Goal: Task Accomplishment & Management: Use online tool/utility

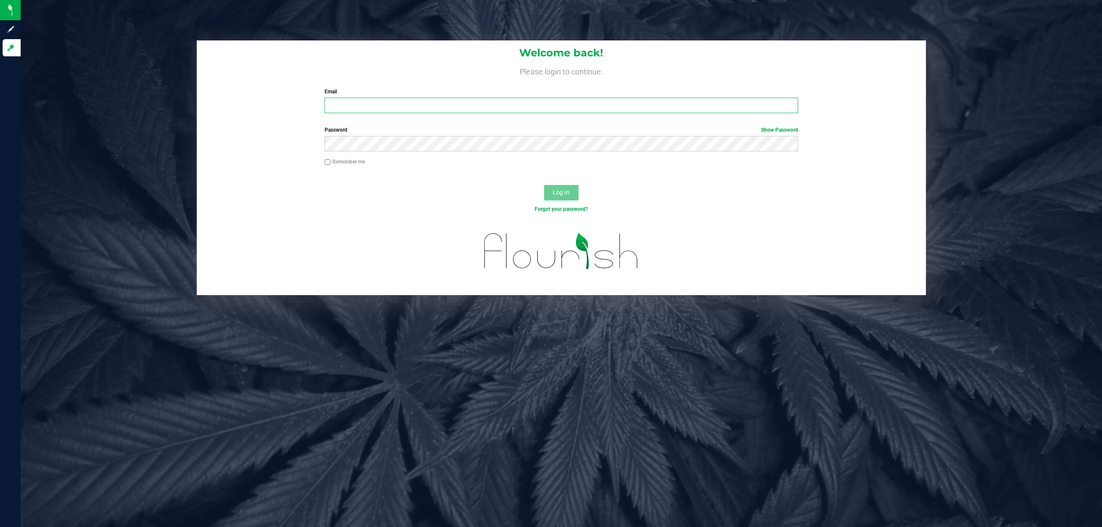
click at [411, 105] on input "Email" at bounding box center [561, 105] width 473 height 15
click at [429, 107] on input "Email" at bounding box center [561, 105] width 473 height 15
type input "[EMAIL_ADDRESS][DOMAIN_NAME]"
click at [544, 185] on button "Log In" at bounding box center [561, 192] width 34 height 15
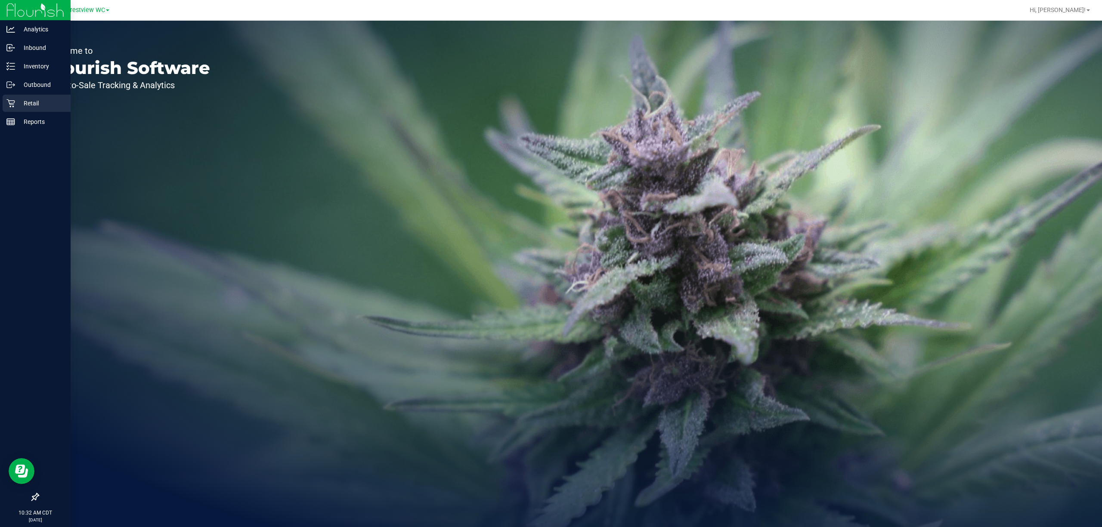
click at [37, 104] on p "Retail" at bounding box center [41, 103] width 52 height 10
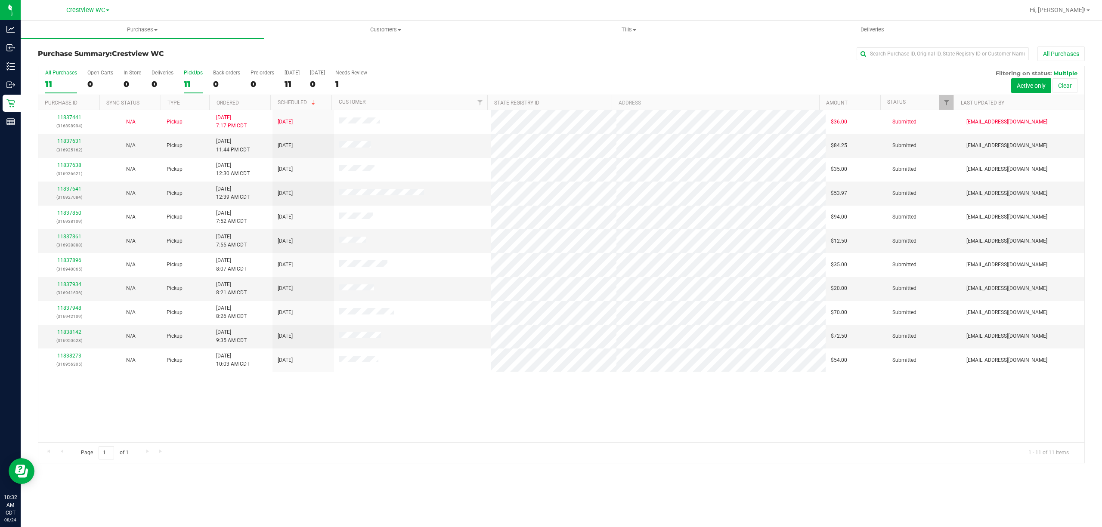
click at [199, 77] on label "PickUps 11" at bounding box center [193, 82] width 19 height 24
click at [0, 0] on input "PickUps 11" at bounding box center [0, 0] width 0 height 0
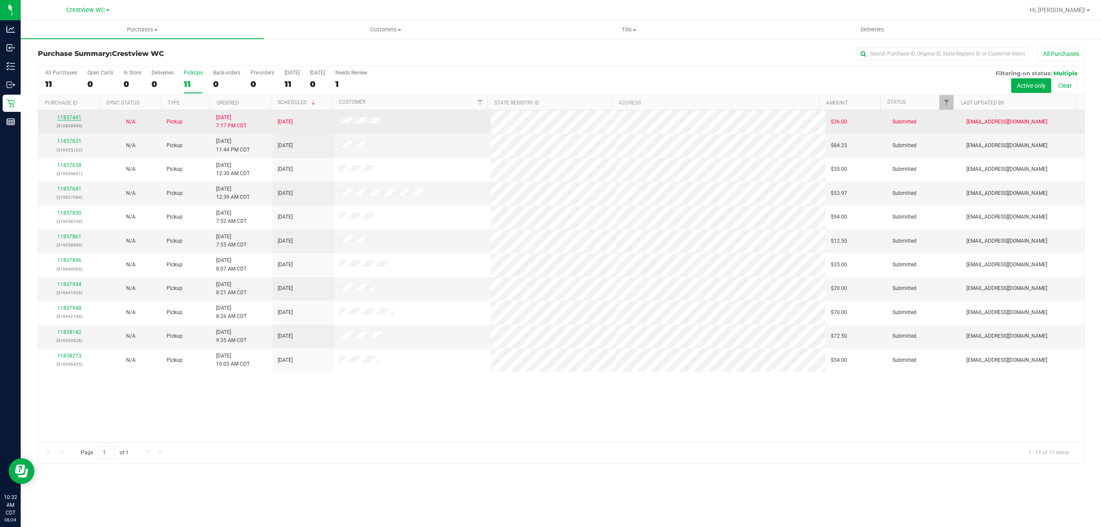
click at [71, 119] on link "11837441" at bounding box center [69, 117] width 24 height 6
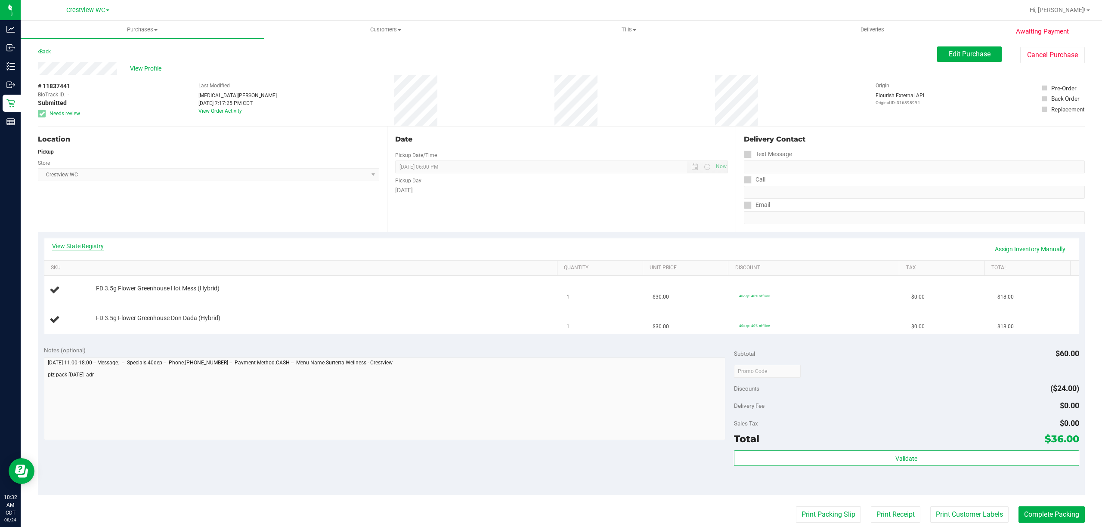
click at [97, 247] on link "View State Registry" at bounding box center [78, 246] width 52 height 9
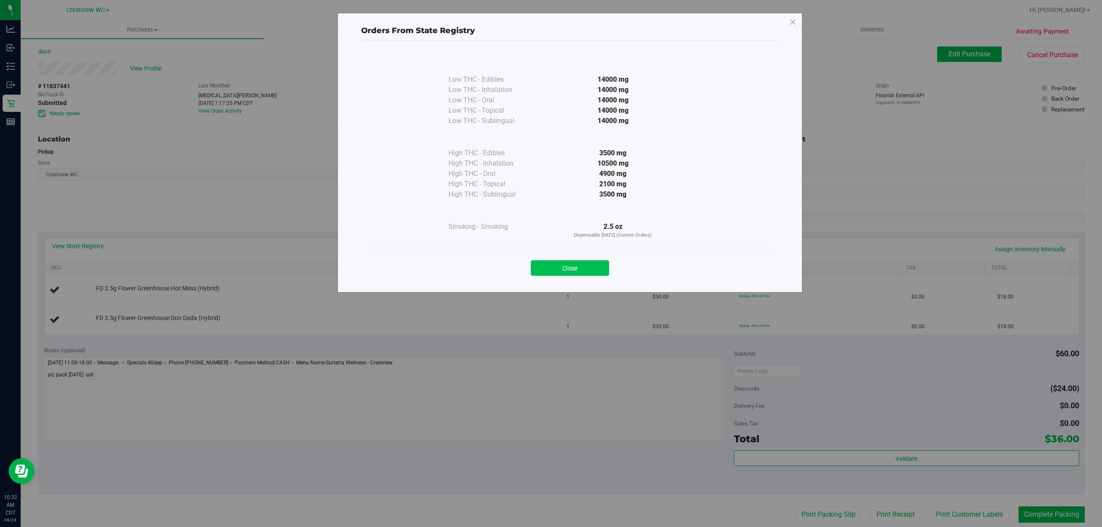
click at [557, 266] on button "Close" at bounding box center [570, 267] width 78 height 15
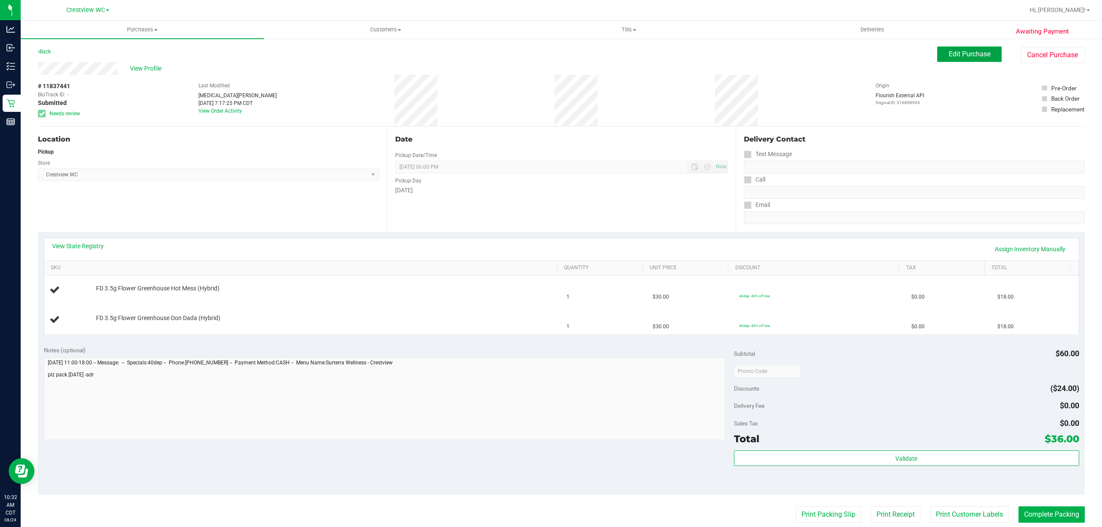
click at [949, 50] on span "Edit Purchase" at bounding box center [970, 54] width 42 height 8
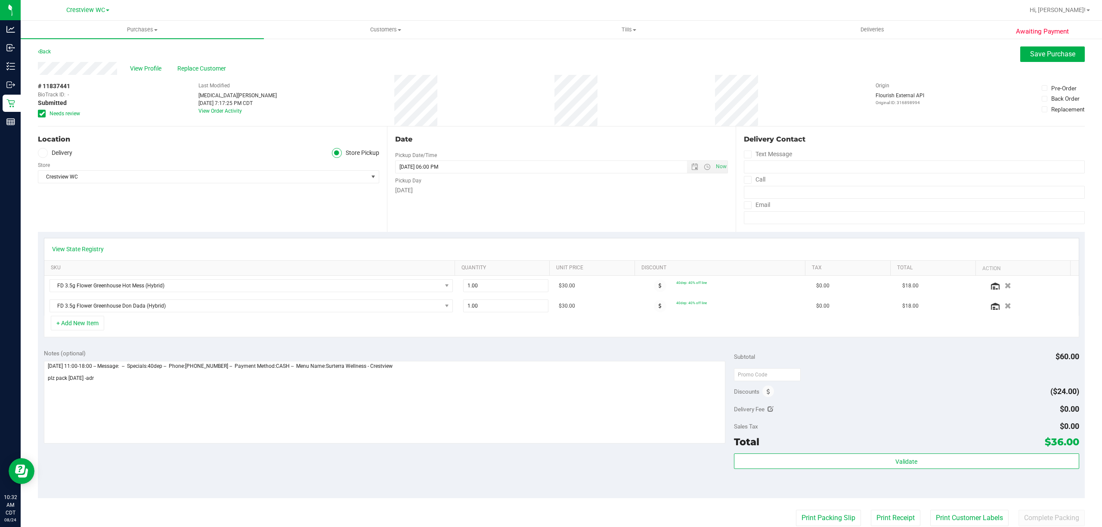
click at [66, 112] on span "Needs review" at bounding box center [64, 114] width 31 height 8
click at [0, 0] on input "Needs review" at bounding box center [0, 0] width 0 height 0
drag, startPoint x: 1056, startPoint y: 53, endPoint x: 1061, endPoint y: 56, distance: 5.2
click at [1056, 50] on span "Save Purchase" at bounding box center [1052, 54] width 45 height 8
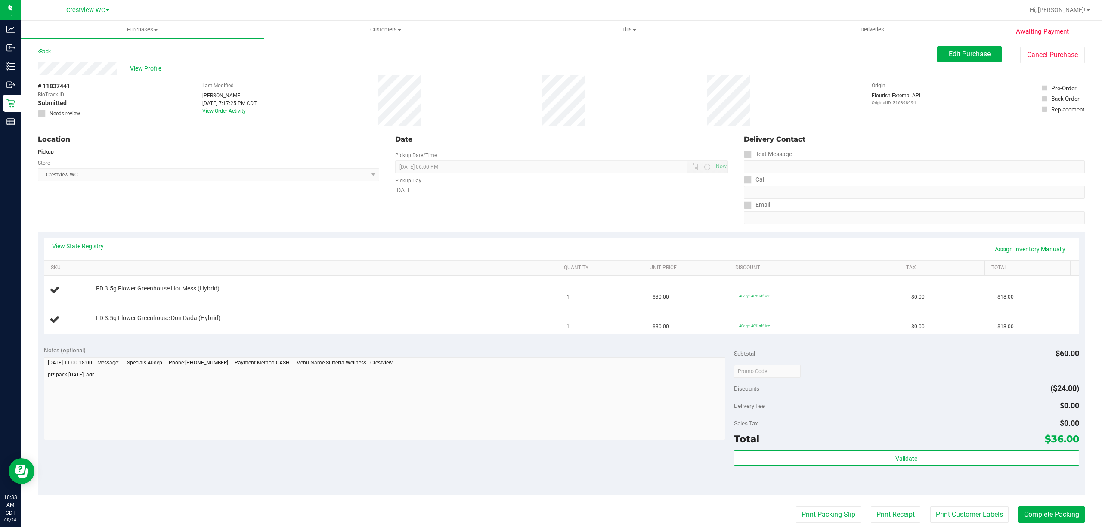
click at [83, 252] on div "View State Registry Assign Inventory Manually" at bounding box center [561, 249] width 1019 height 15
click at [85, 251] on div "View State Registry Assign Inventory Manually" at bounding box center [561, 249] width 1019 height 15
click at [92, 247] on link "View State Registry" at bounding box center [78, 246] width 52 height 9
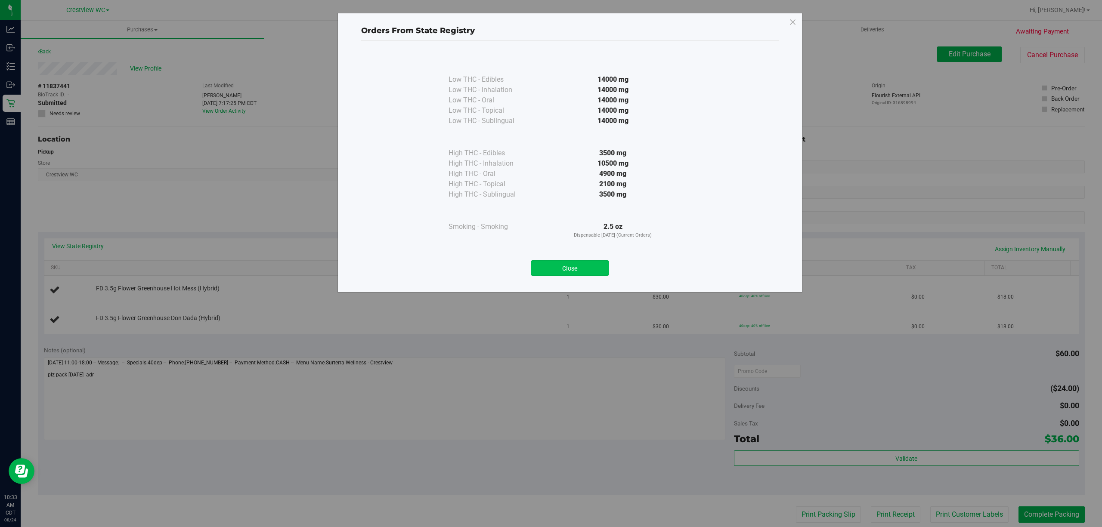
click at [563, 262] on button "Close" at bounding box center [570, 267] width 78 height 15
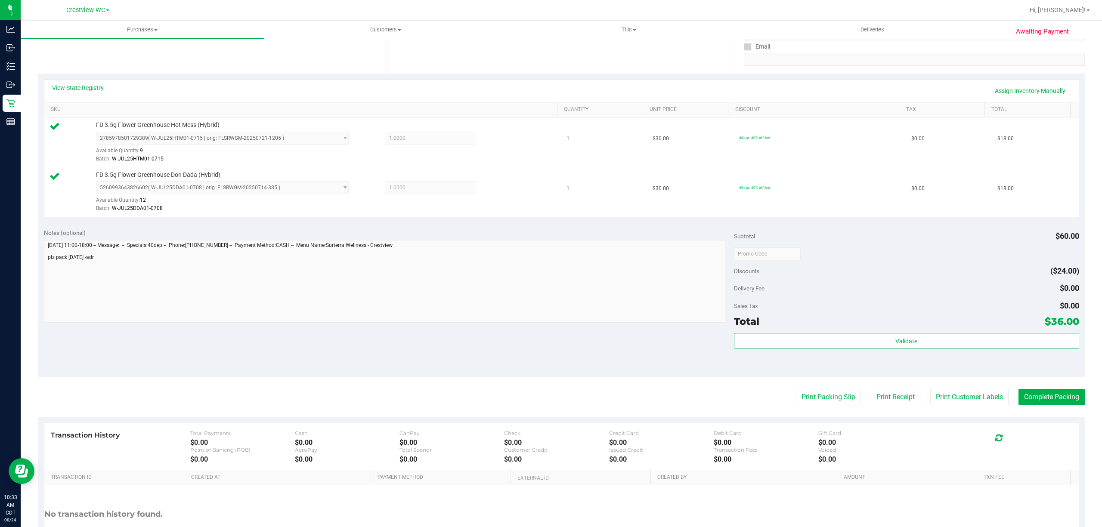
scroll to position [228, 0]
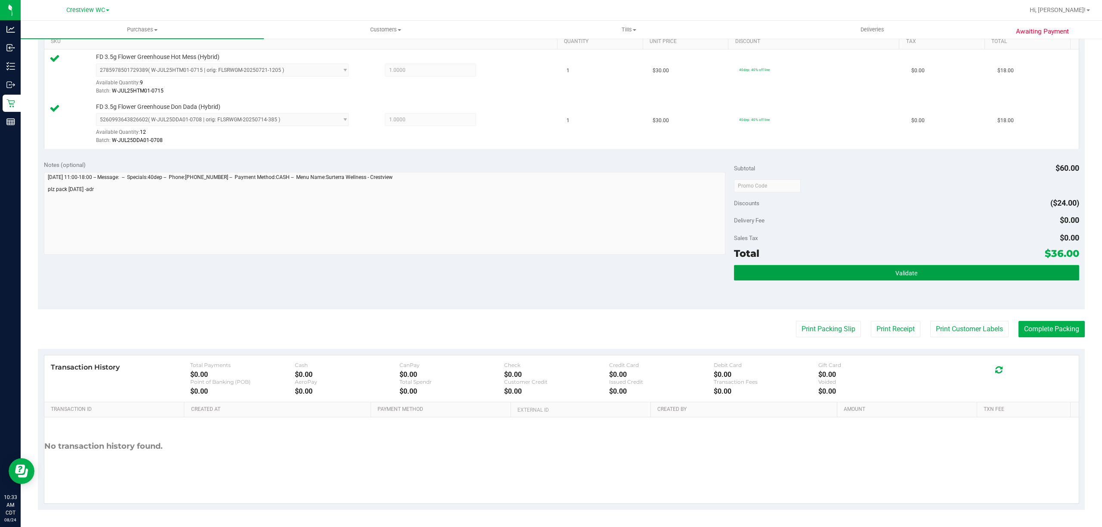
click at [849, 277] on button "Validate" at bounding box center [906, 272] width 345 height 15
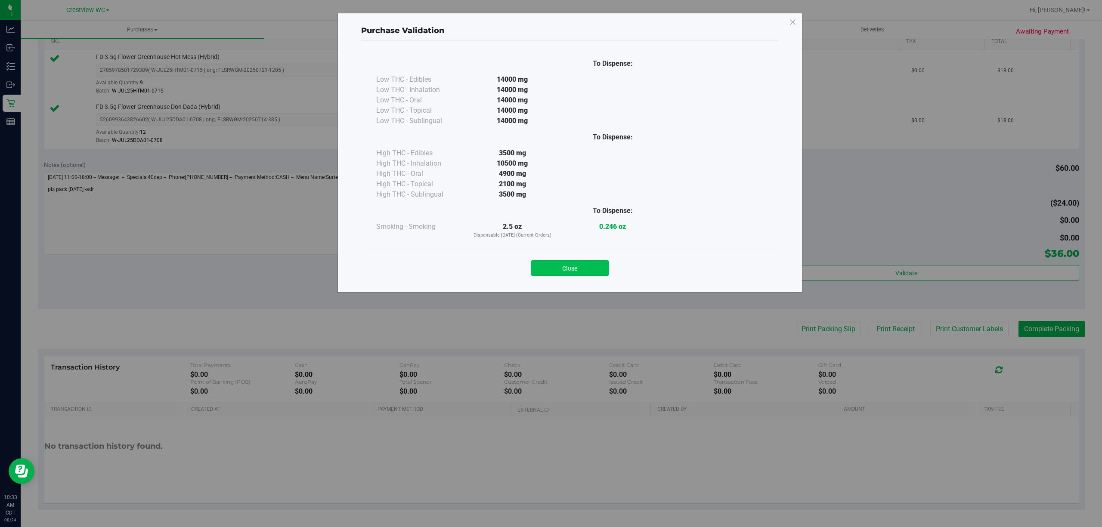
click at [566, 266] on button "Close" at bounding box center [570, 267] width 78 height 15
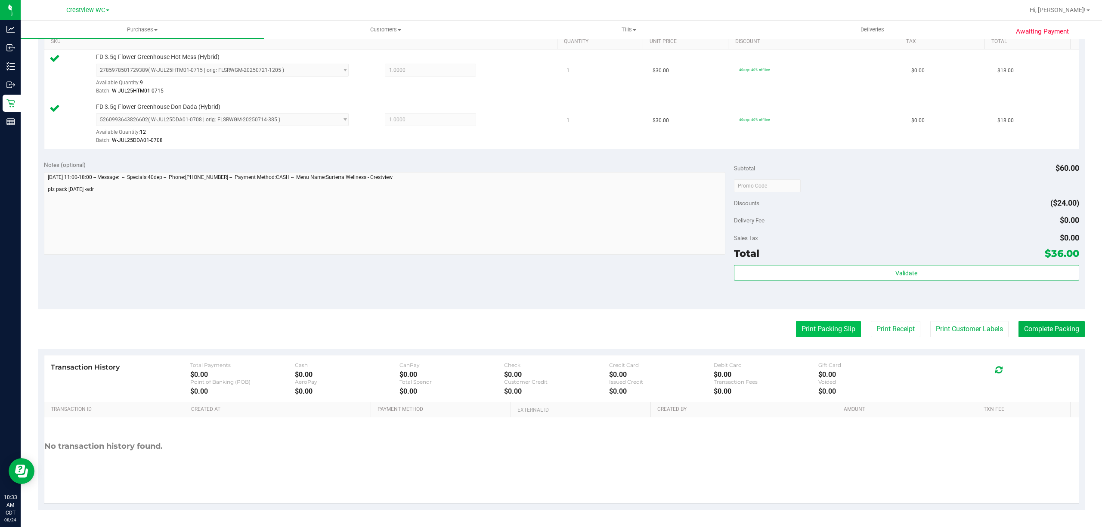
click at [815, 326] on button "Print Packing Slip" at bounding box center [828, 329] width 65 height 16
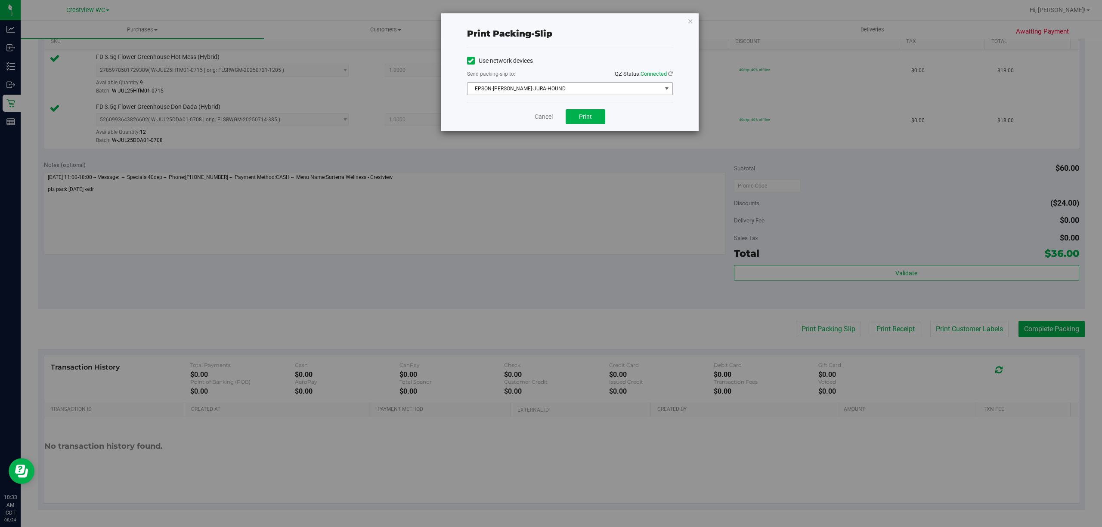
click at [576, 83] on span "EPSON-[PERSON_NAME]-JURA-HOUND" at bounding box center [564, 89] width 194 height 12
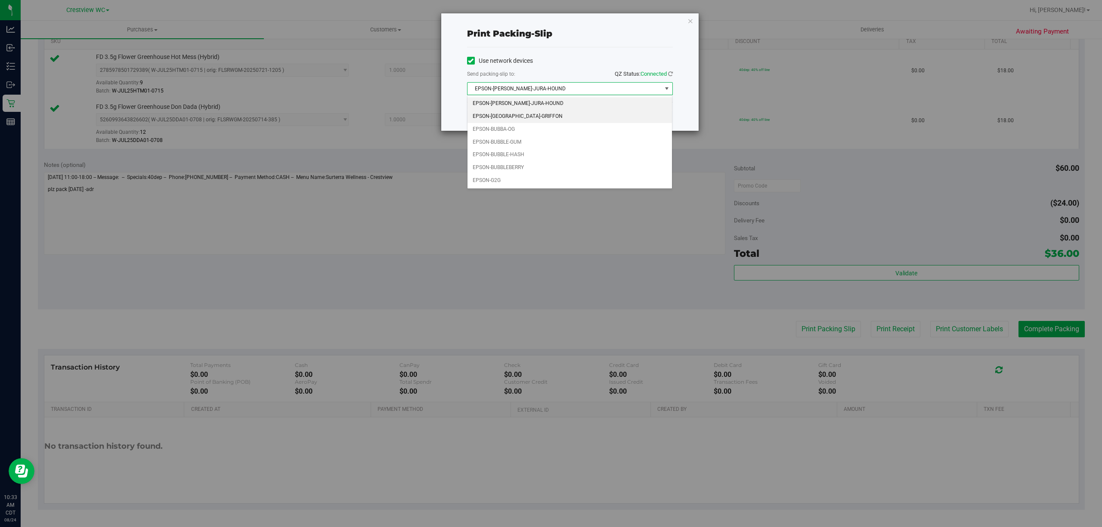
click at [525, 120] on li "EPSON-[GEOGRAPHIC_DATA]-GRIFFON" at bounding box center [569, 116] width 204 height 13
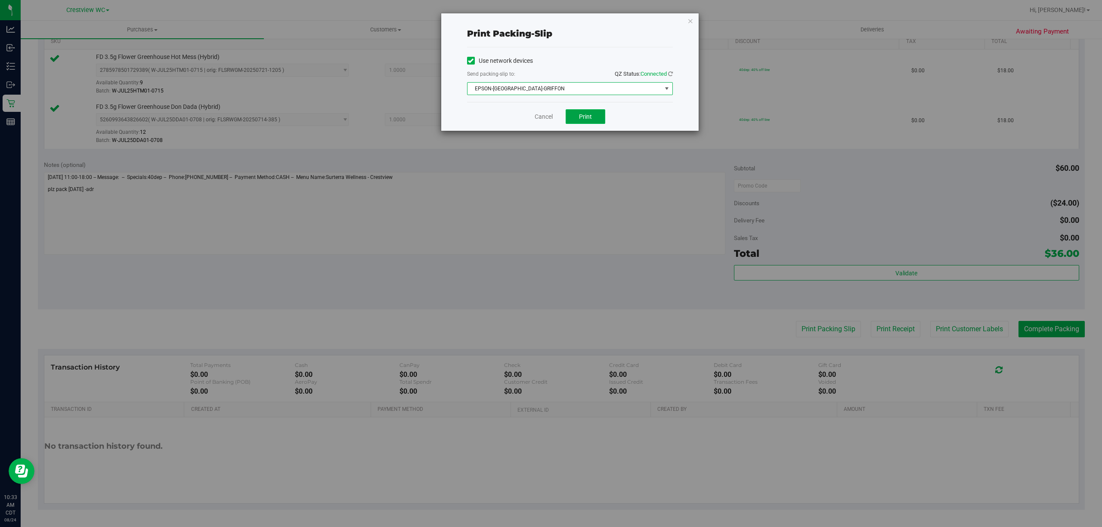
click at [587, 119] on span "Print" at bounding box center [585, 116] width 13 height 7
click at [539, 113] on link "Cancel" at bounding box center [544, 116] width 18 height 9
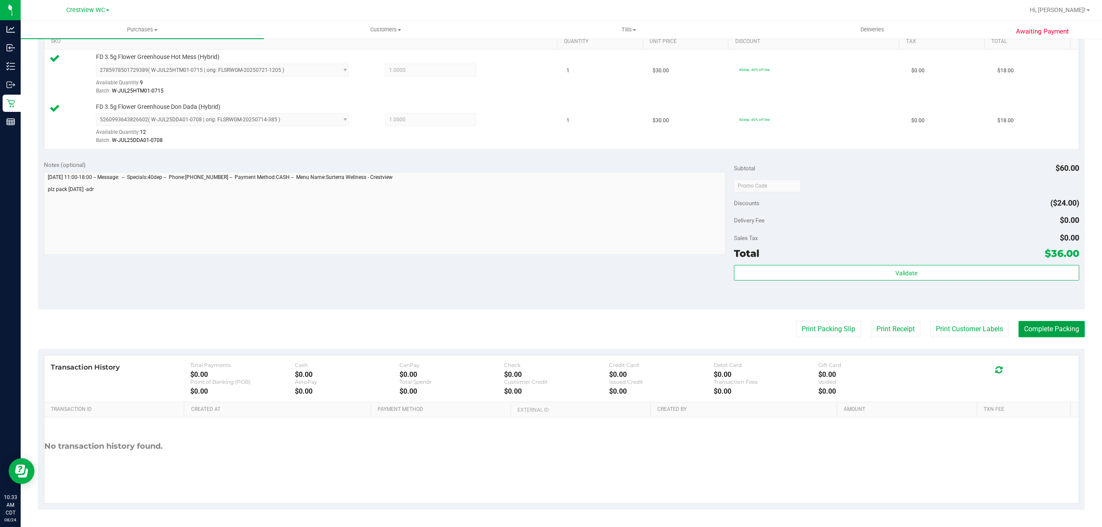
click at [1057, 329] on button "Complete Packing" at bounding box center [1051, 329] width 66 height 16
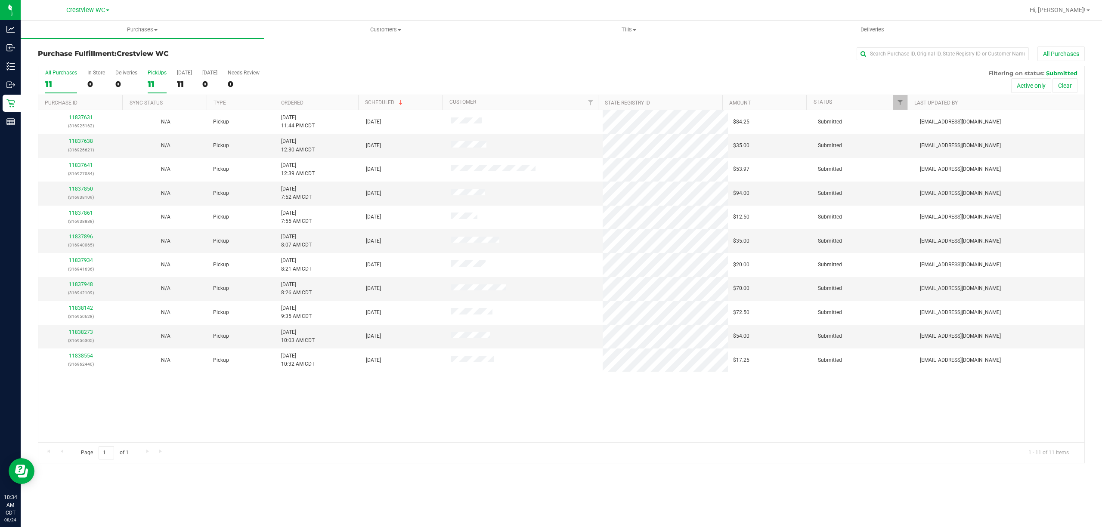
click at [156, 83] on div "11" at bounding box center [157, 84] width 19 height 10
click at [0, 0] on input "PickUps 11" at bounding box center [0, 0] width 0 height 0
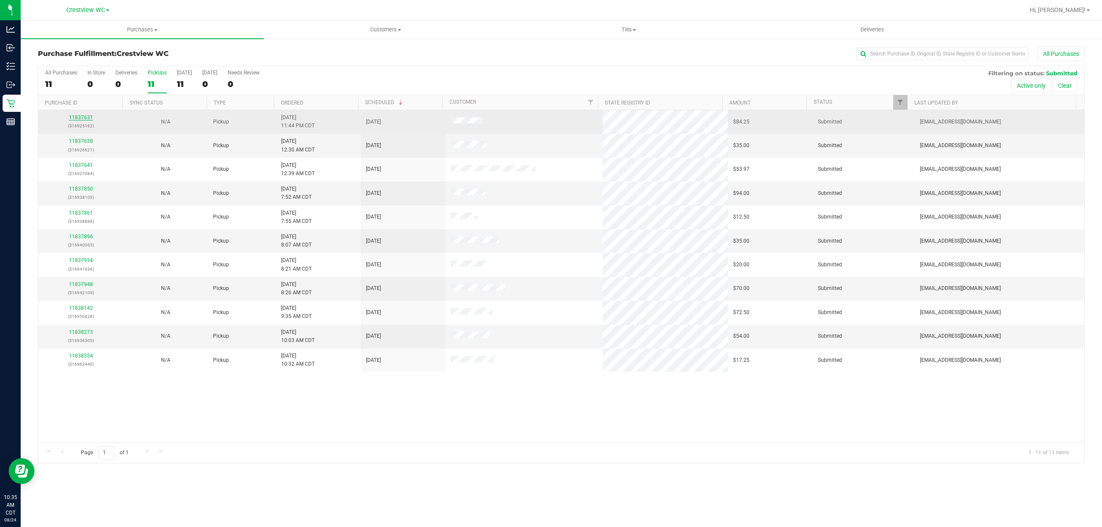
click at [83, 115] on link "11837631" at bounding box center [81, 117] width 24 height 6
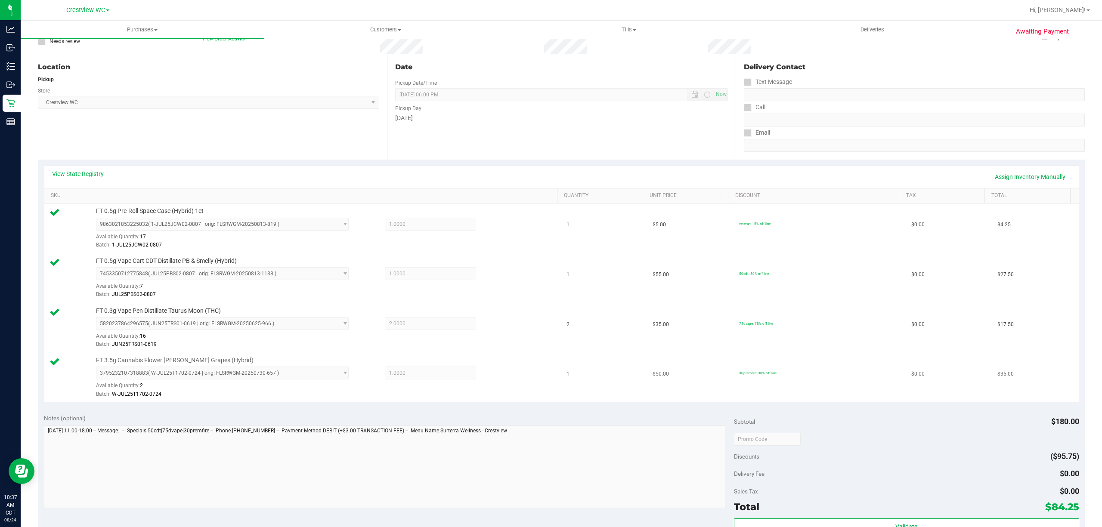
scroll to position [229, 0]
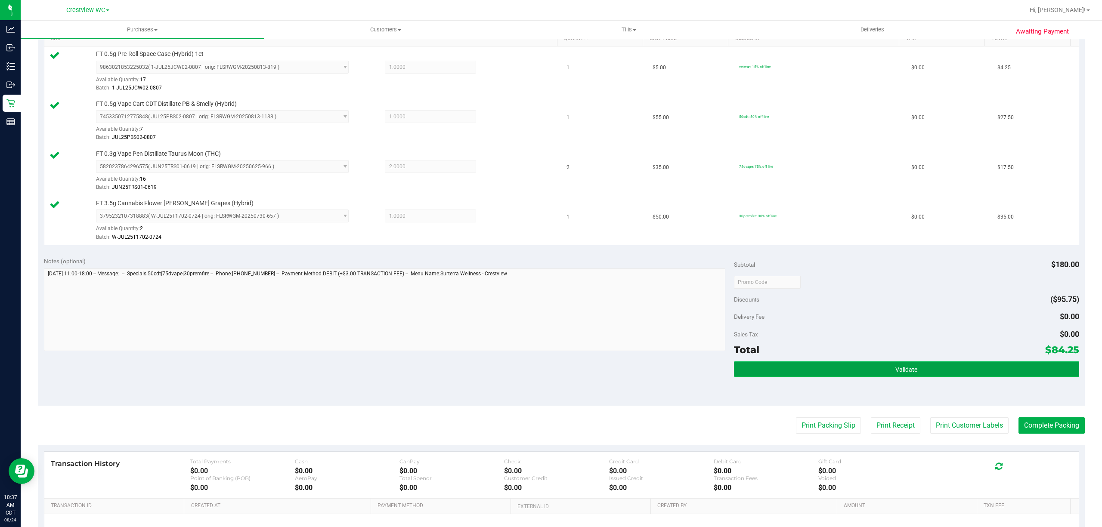
click at [974, 371] on button "Validate" at bounding box center [906, 369] width 345 height 15
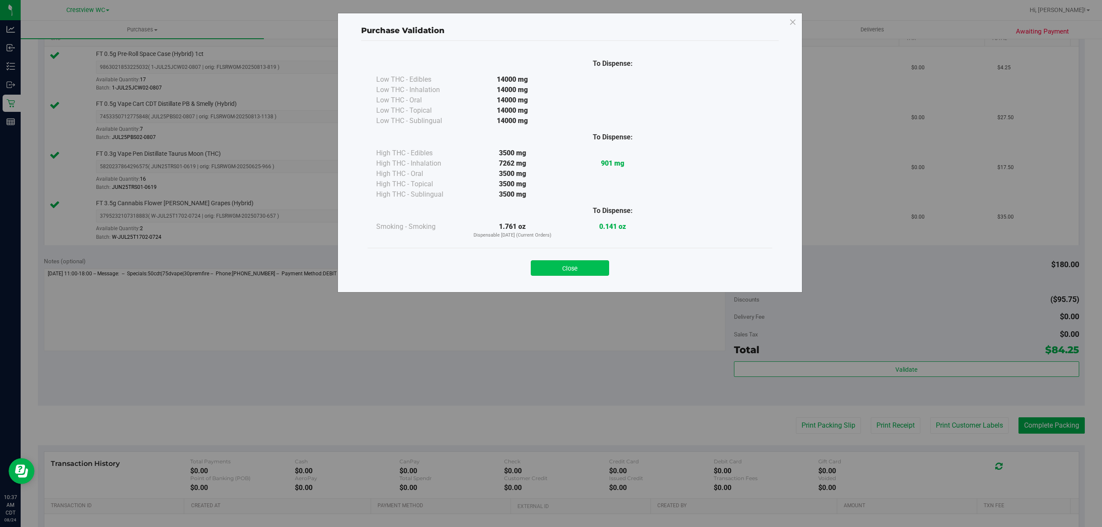
click at [585, 271] on button "Close" at bounding box center [570, 267] width 78 height 15
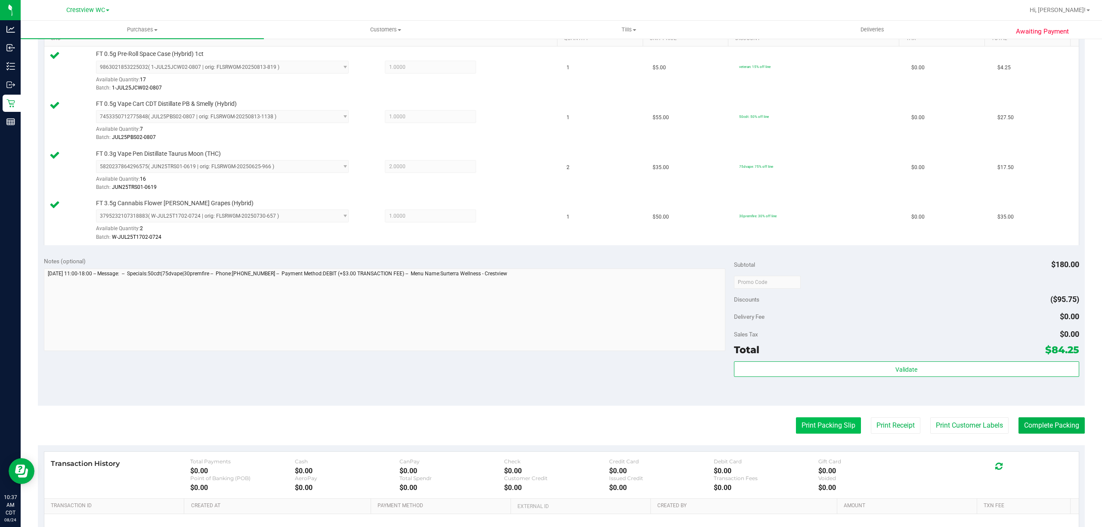
click at [816, 429] on button "Print Packing Slip" at bounding box center [828, 425] width 65 height 16
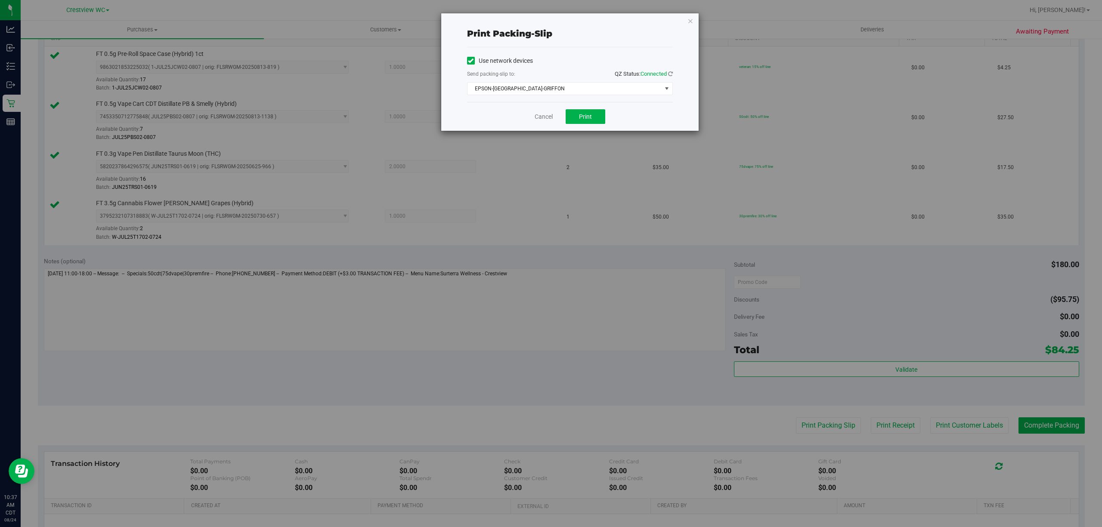
click at [587, 109] on div "Cancel Print" at bounding box center [570, 116] width 206 height 29
click at [587, 113] on span "Print" at bounding box center [585, 116] width 13 height 7
click at [538, 112] on link "Cancel" at bounding box center [544, 116] width 18 height 9
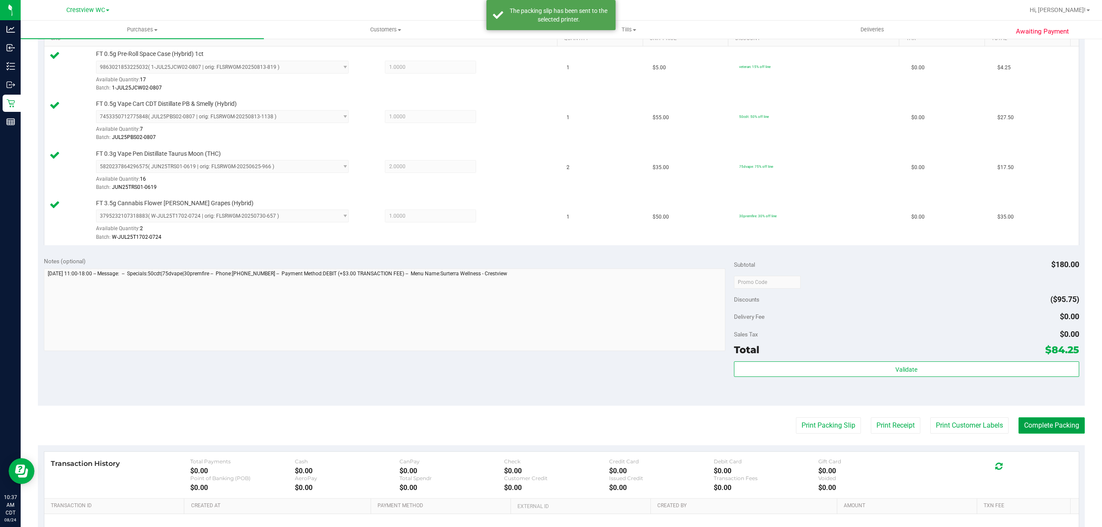
click at [1037, 422] on button "Complete Packing" at bounding box center [1051, 425] width 66 height 16
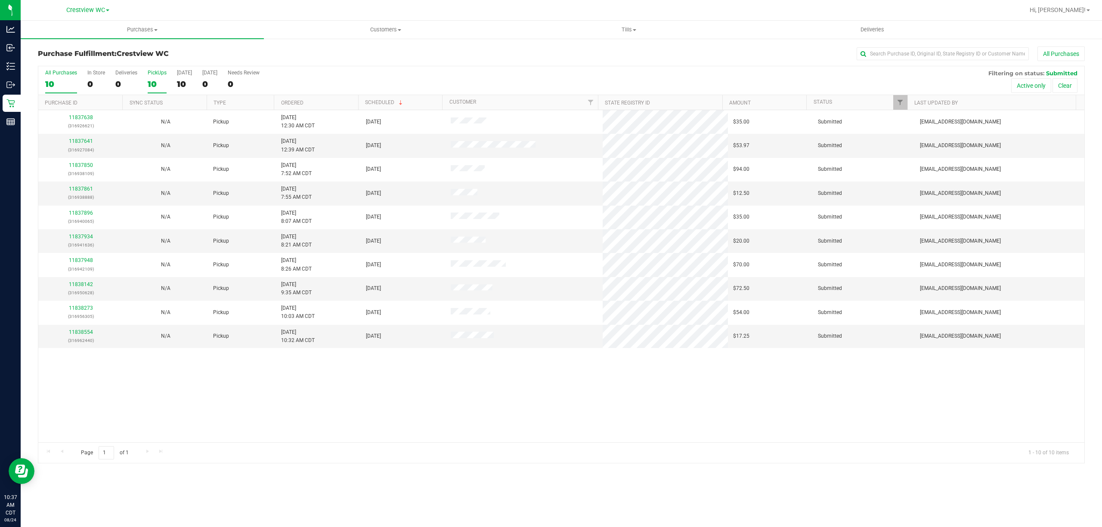
click at [152, 87] on div "10" at bounding box center [157, 84] width 19 height 10
click at [0, 0] on input "PickUps 10" at bounding box center [0, 0] width 0 height 0
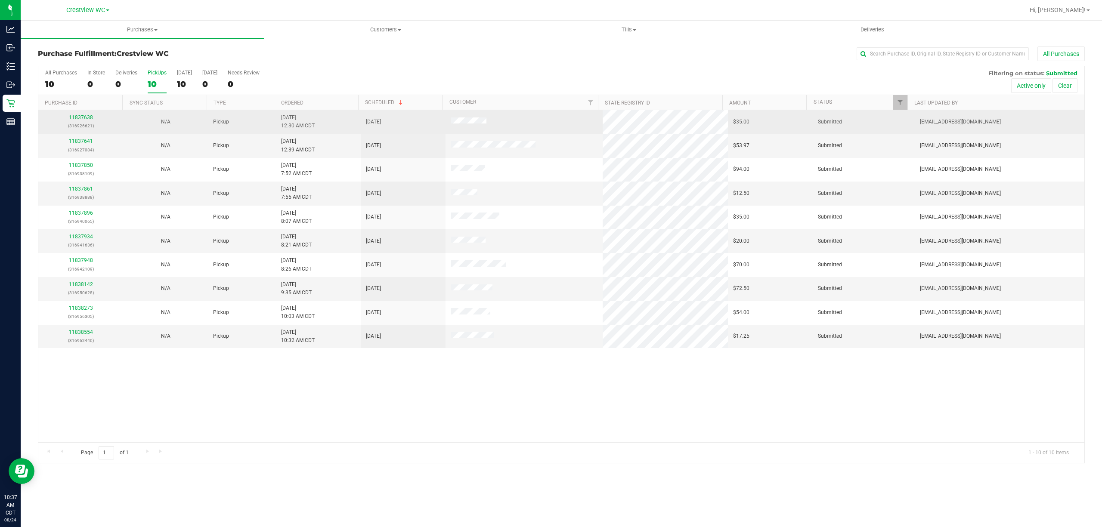
click at [76, 123] on p "(316926621)" at bounding box center [80, 126] width 74 height 8
click at [77, 123] on p "(316926621)" at bounding box center [80, 126] width 74 height 8
click at [79, 118] on link "11837638" at bounding box center [81, 117] width 24 height 6
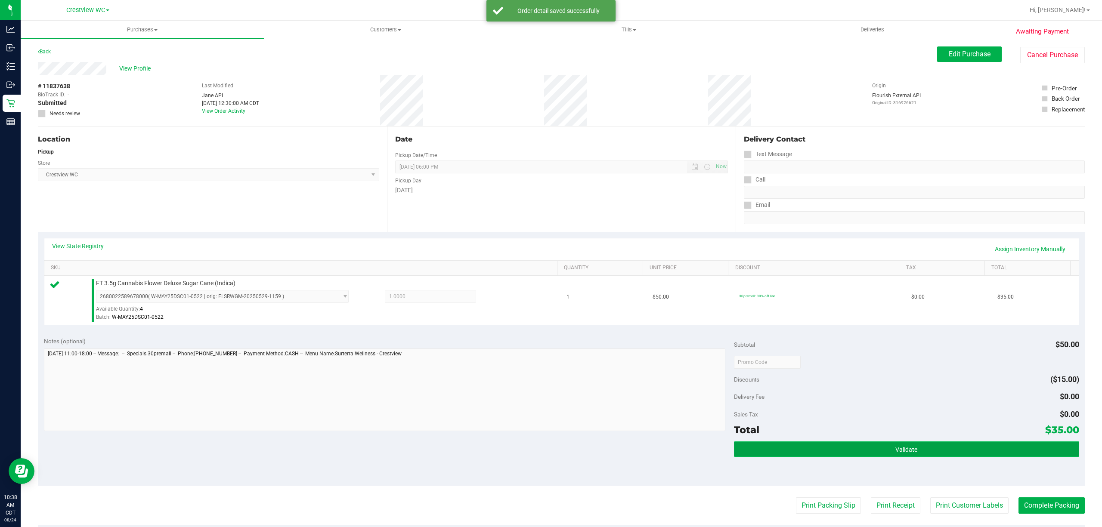
click at [927, 457] on button "Validate" at bounding box center [906, 449] width 345 height 15
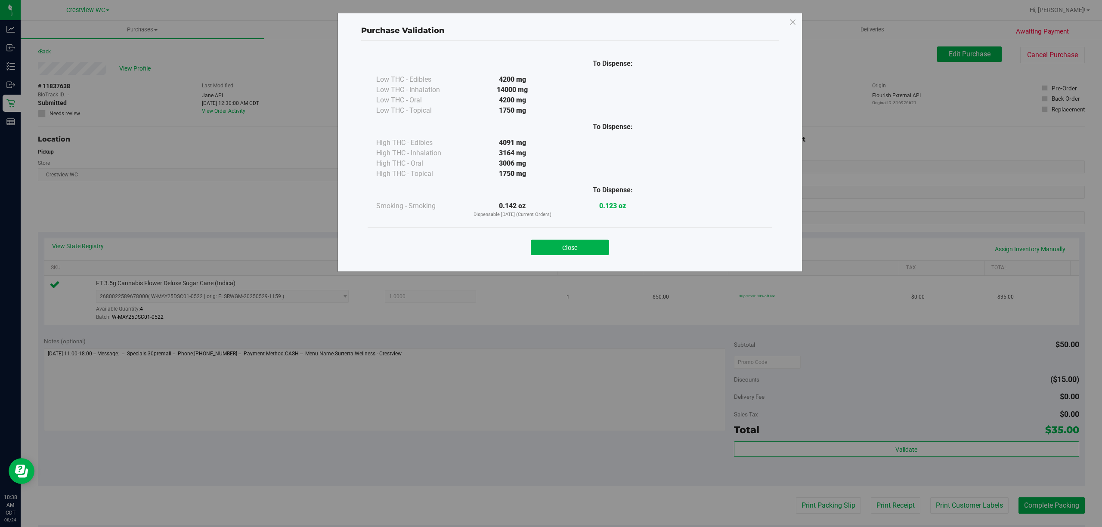
click at [598, 262] on div "To Dispense: Low THC - Edibles 4200 mg" at bounding box center [569, 152] width 417 height 223
click at [605, 250] on button "Close" at bounding box center [570, 247] width 78 height 15
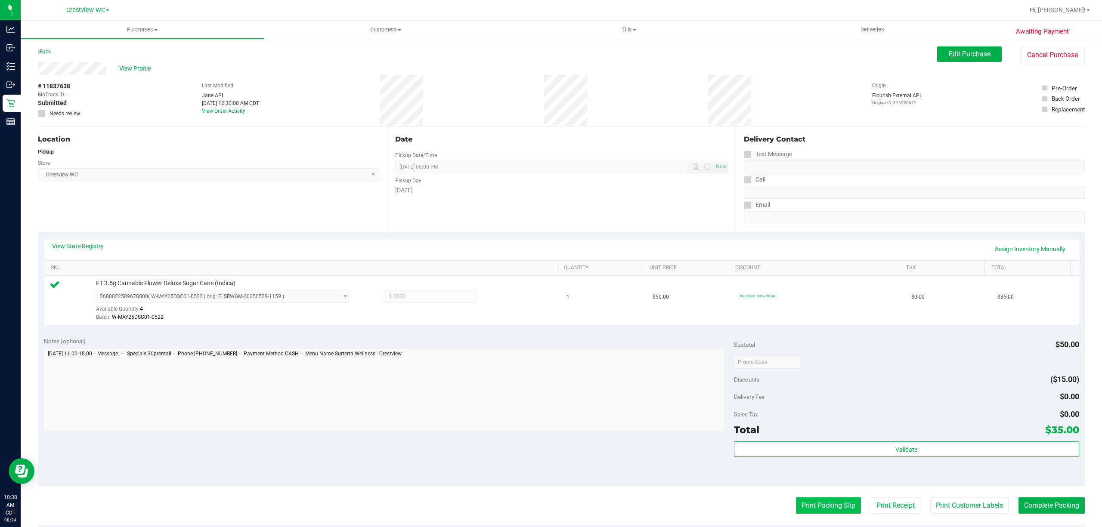
click at [806, 508] on button "Print Packing Slip" at bounding box center [828, 506] width 65 height 16
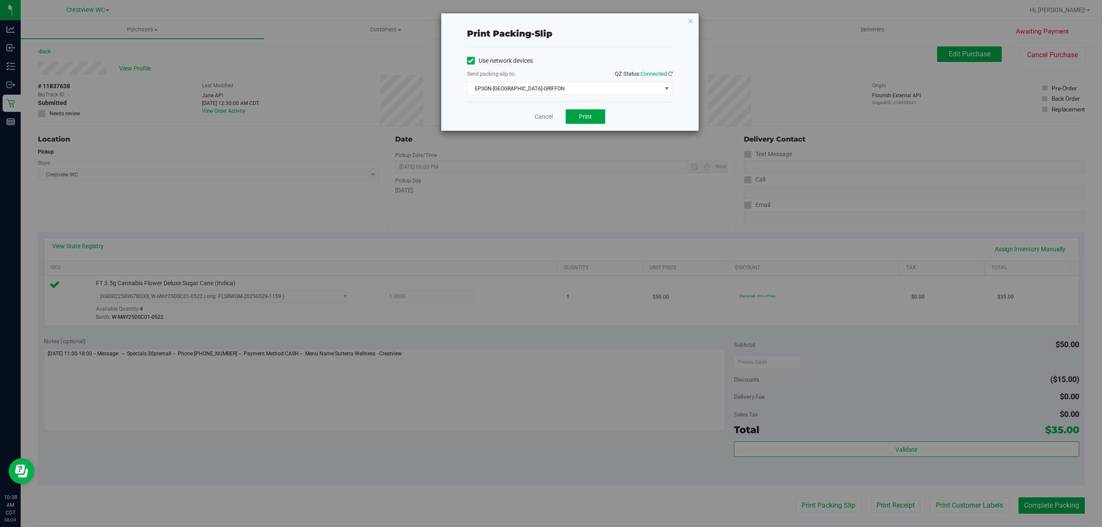
click at [589, 110] on button "Print" at bounding box center [586, 116] width 40 height 15
click at [534, 131] on div "Print packing-slip Use network devices Send packing-slip to: QZ Status: Connect…" at bounding box center [570, 72] width 258 height 118
click at [531, 131] on div "Cancel Print" at bounding box center [570, 116] width 206 height 29
click at [543, 114] on link "Cancel" at bounding box center [544, 116] width 18 height 9
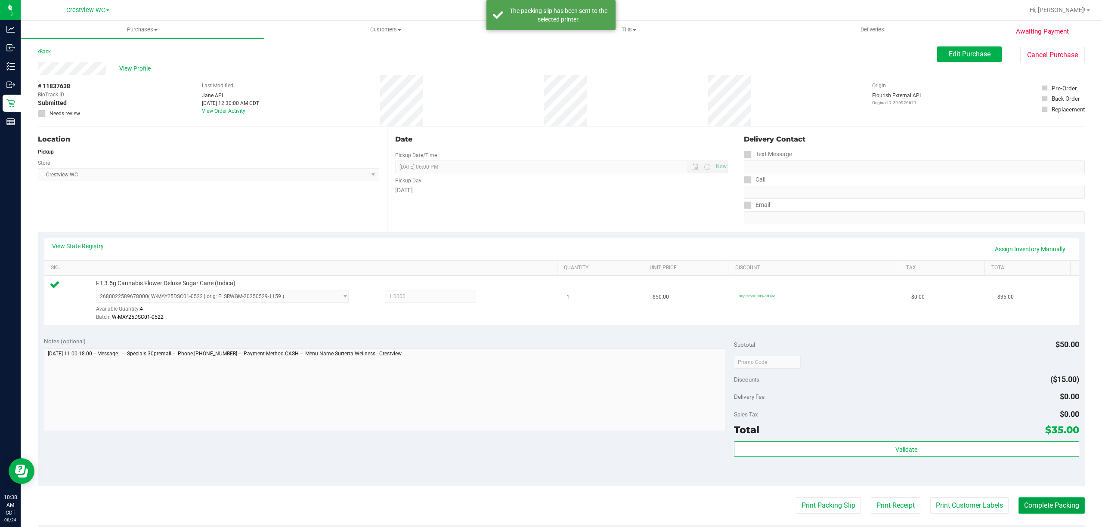
click at [1044, 502] on button "Complete Packing" at bounding box center [1051, 506] width 66 height 16
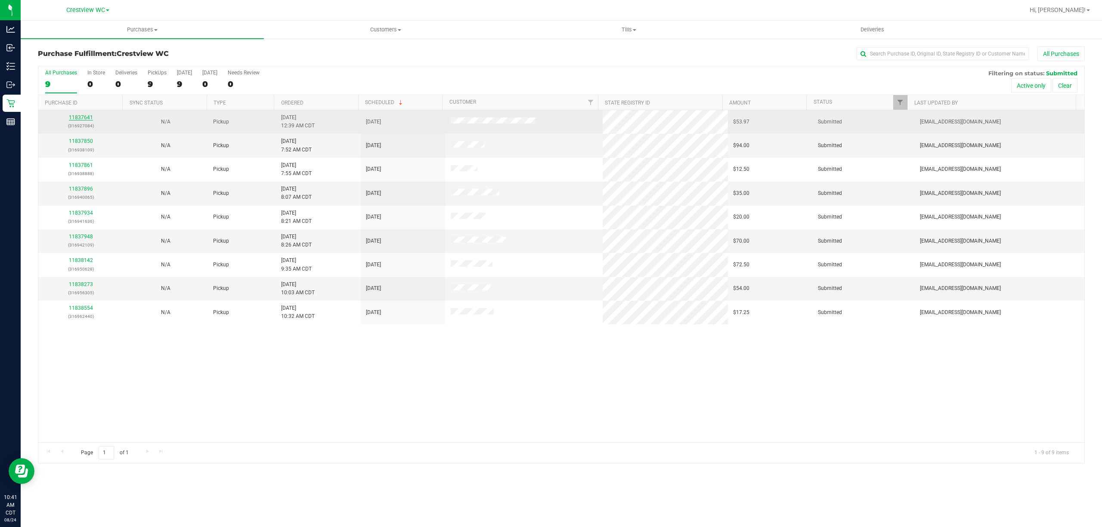
click at [90, 116] on link "11837641" at bounding box center [81, 117] width 24 height 6
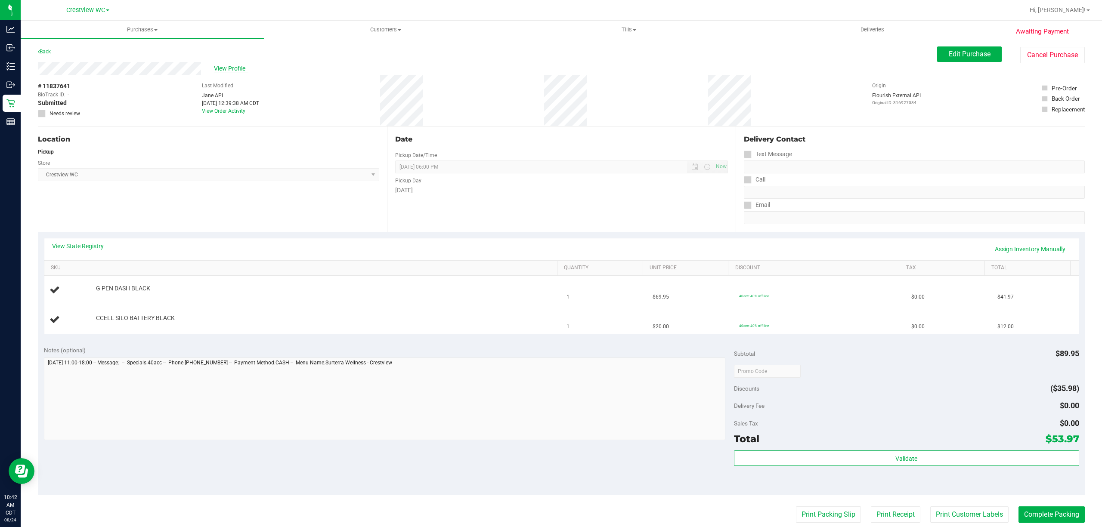
click at [232, 71] on span "View Profile" at bounding box center [231, 68] width 34 height 9
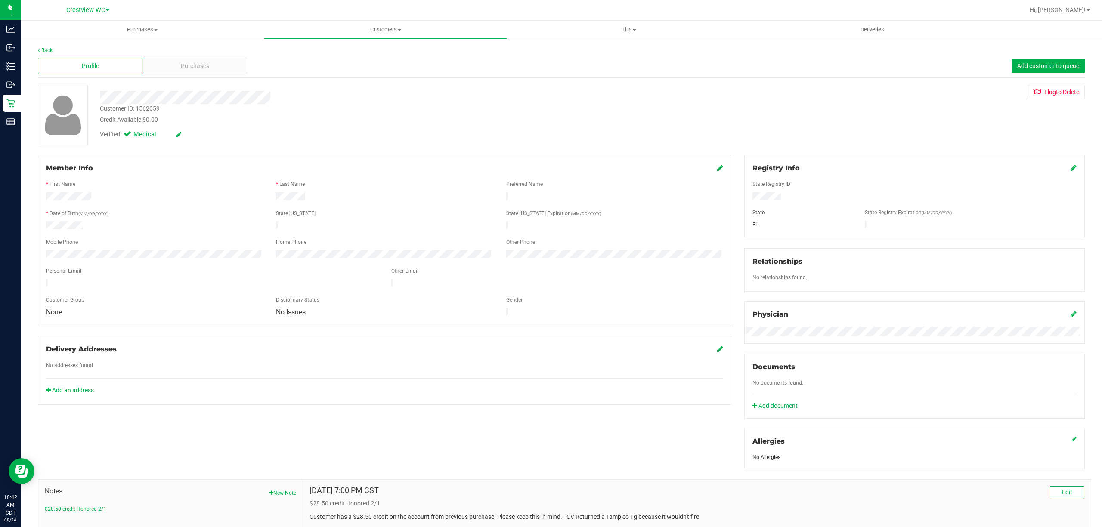
click at [717, 173] on span at bounding box center [720, 168] width 6 height 10
click at [717, 167] on icon at bounding box center [720, 167] width 6 height 7
click at [708, 169] on span at bounding box center [713, 168] width 22 height 10
click at [715, 169] on icon at bounding box center [719, 168] width 8 height 7
click at [237, 58] on div "Purchases" at bounding box center [194, 66] width 105 height 16
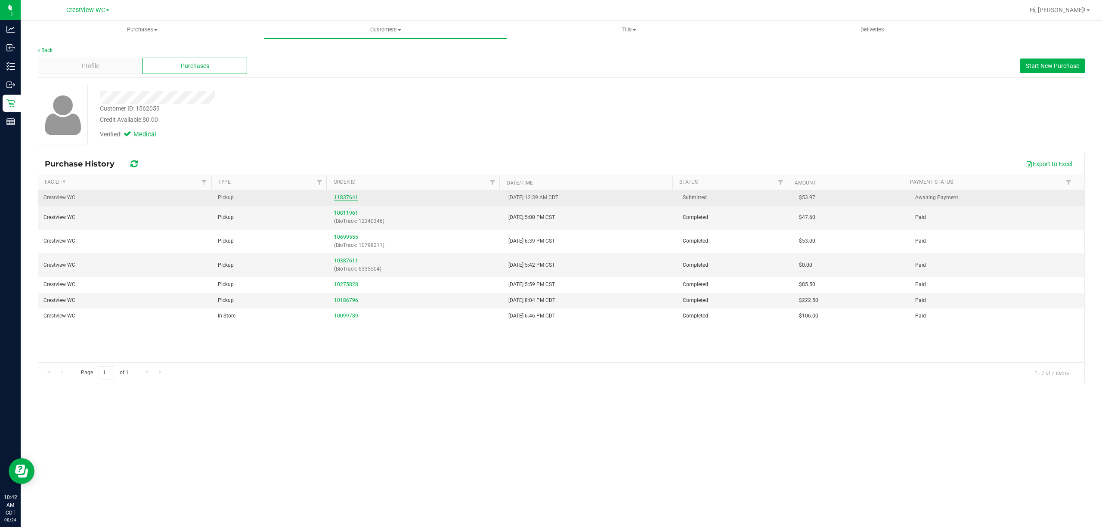
click at [344, 198] on link "11837641" at bounding box center [346, 198] width 24 height 6
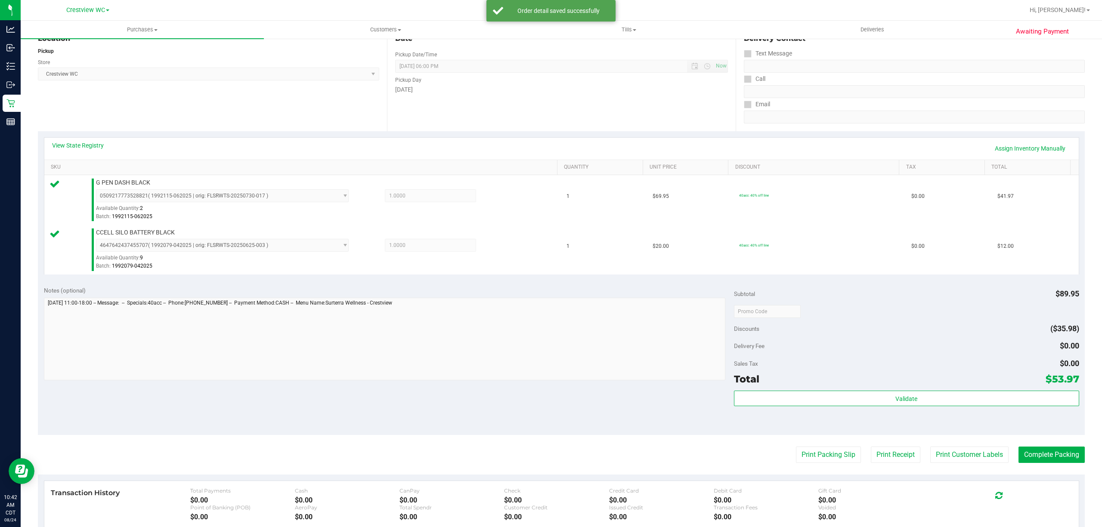
scroll to position [228, 0]
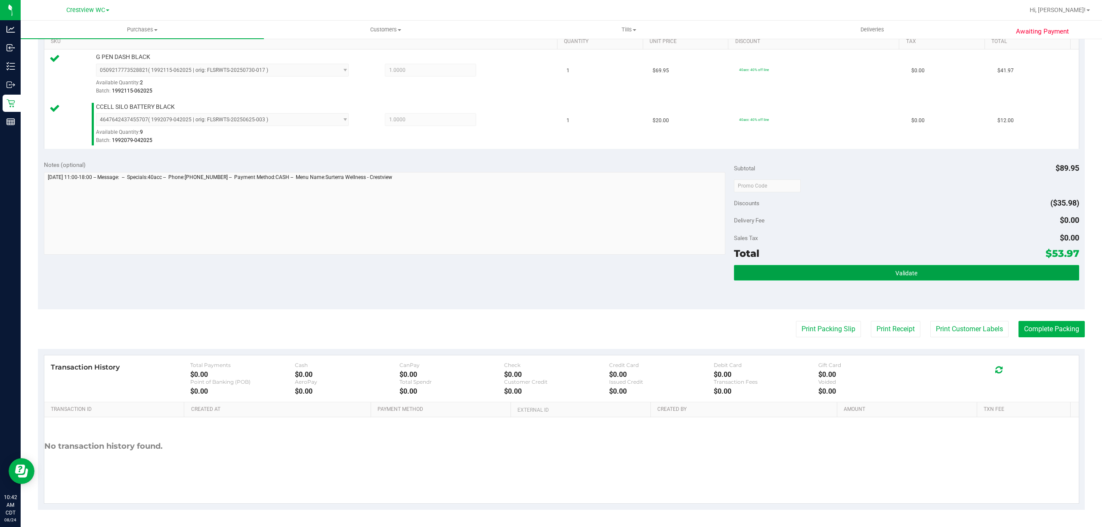
click at [872, 278] on button "Validate" at bounding box center [906, 272] width 345 height 15
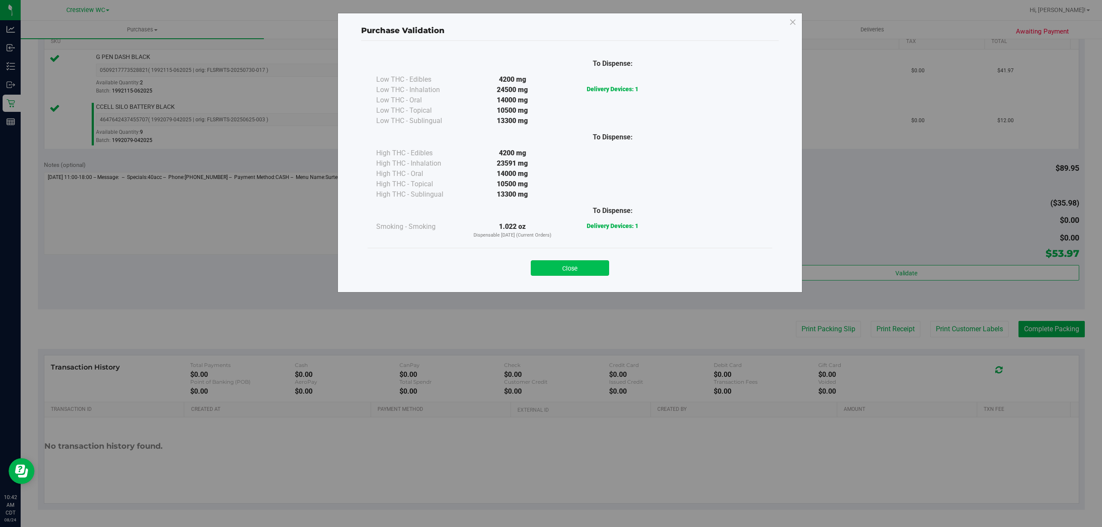
click at [584, 271] on button "Close" at bounding box center [570, 267] width 78 height 15
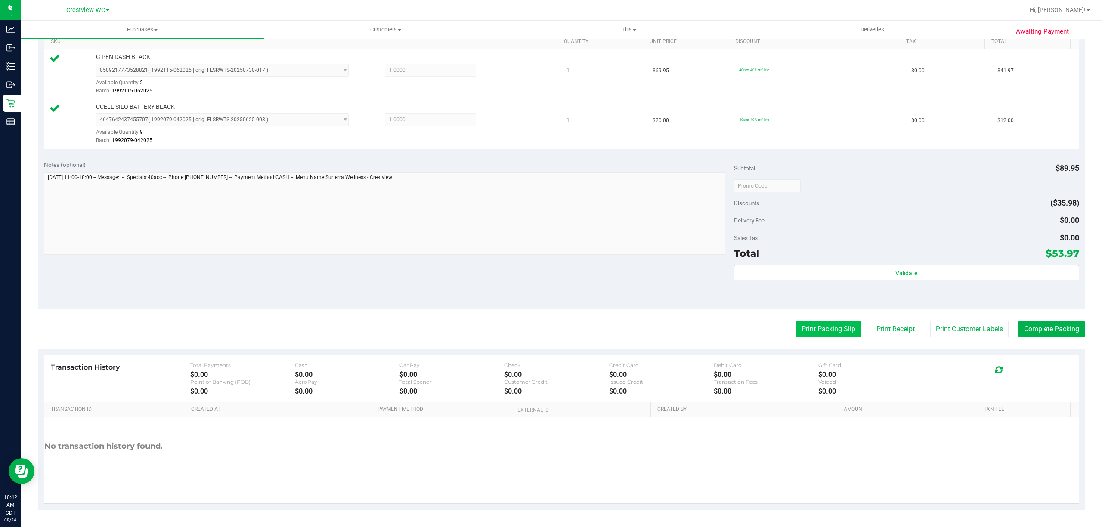
click at [807, 326] on button "Print Packing Slip" at bounding box center [828, 329] width 65 height 16
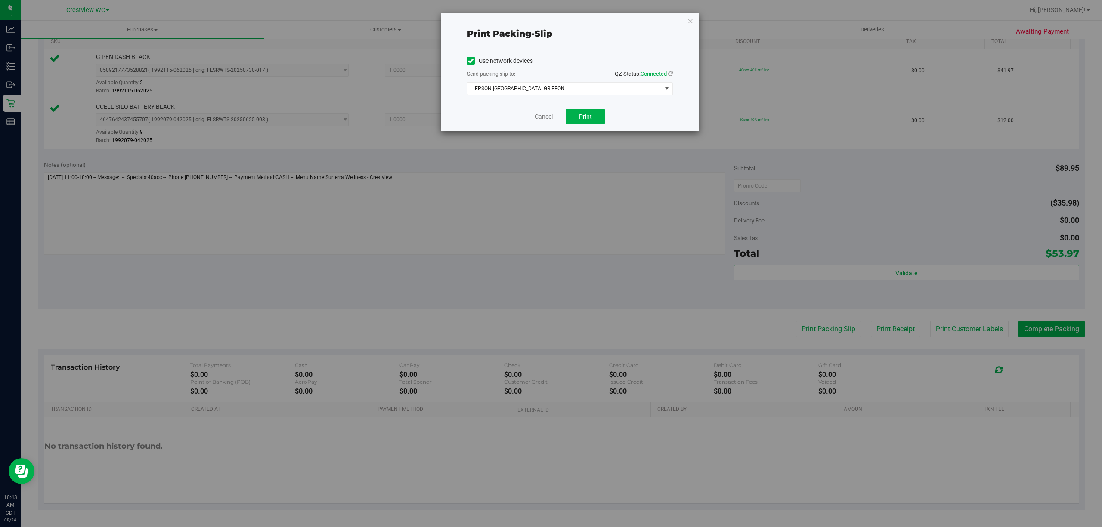
click at [578, 125] on div "Cancel Print" at bounding box center [570, 116] width 206 height 29
click at [583, 119] on span "Print" at bounding box center [585, 116] width 13 height 7
click at [540, 117] on link "Cancel" at bounding box center [544, 116] width 18 height 9
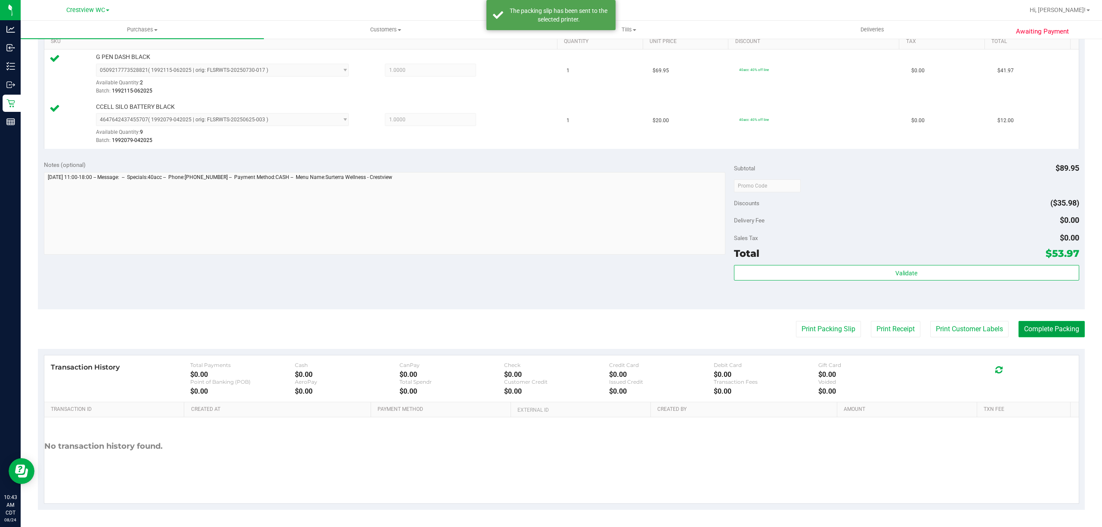
click at [1056, 326] on button "Complete Packing" at bounding box center [1051, 329] width 66 height 16
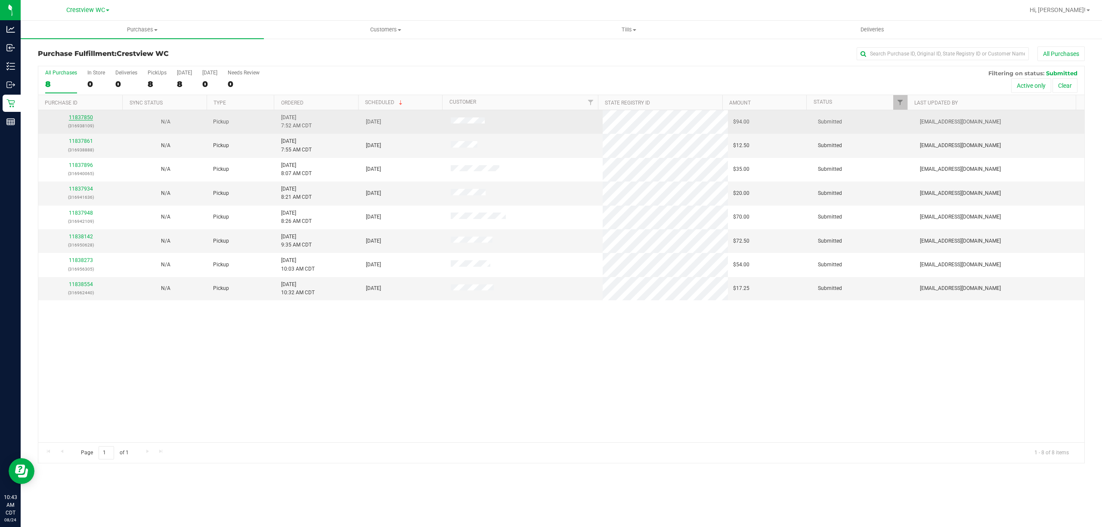
click at [74, 117] on link "11837850" at bounding box center [81, 117] width 24 height 6
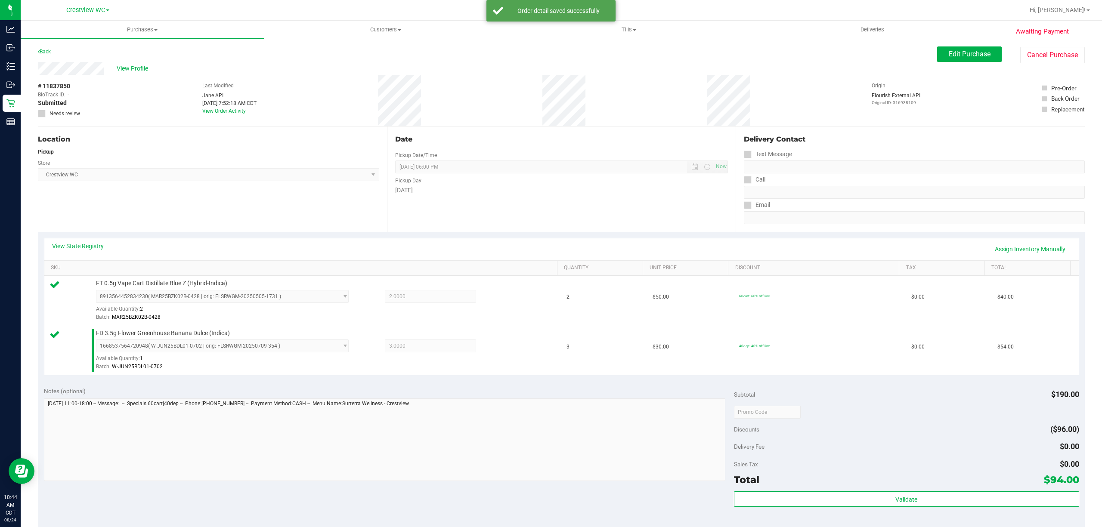
scroll to position [228, 0]
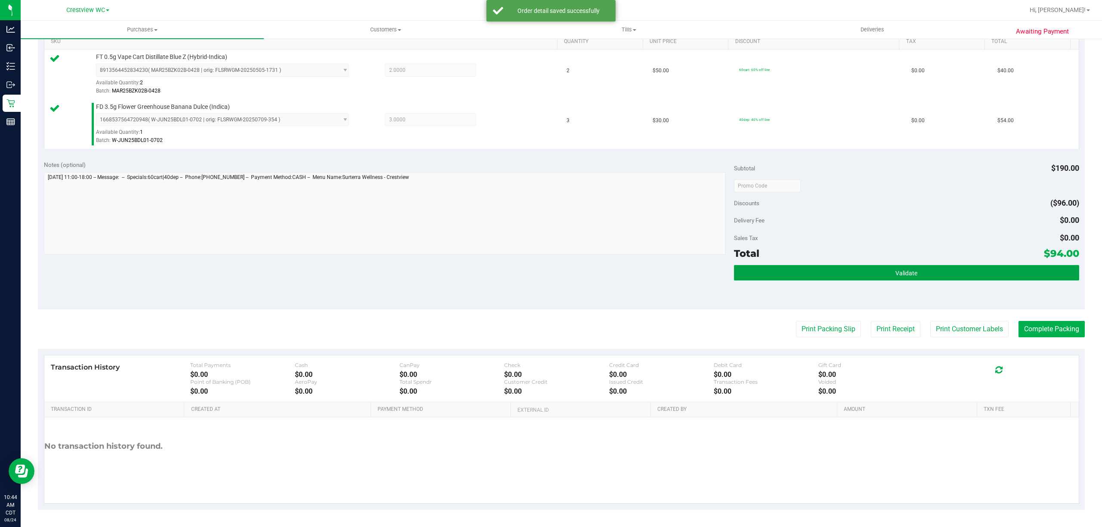
click at [833, 274] on button "Validate" at bounding box center [906, 272] width 345 height 15
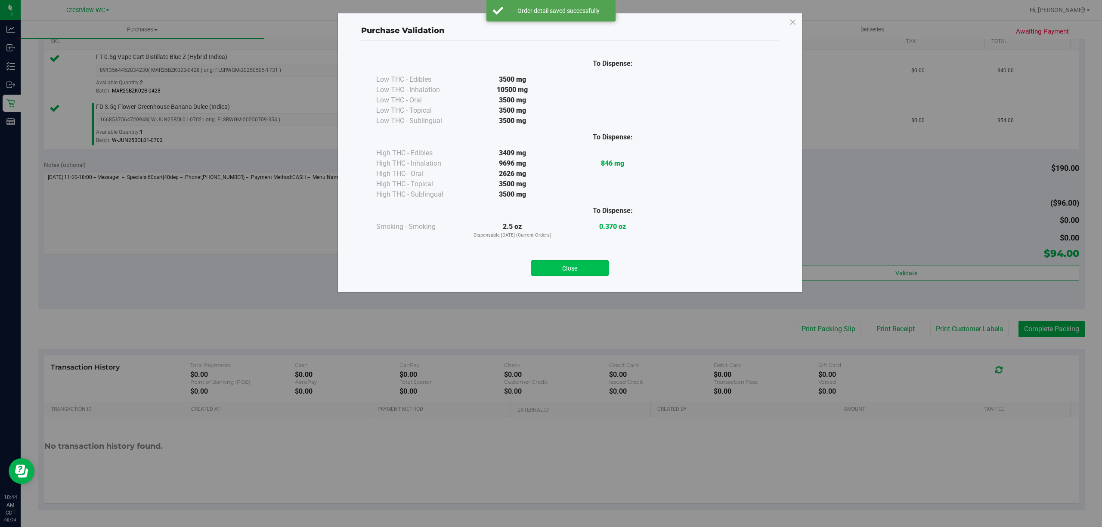
click at [591, 270] on button "Close" at bounding box center [570, 267] width 78 height 15
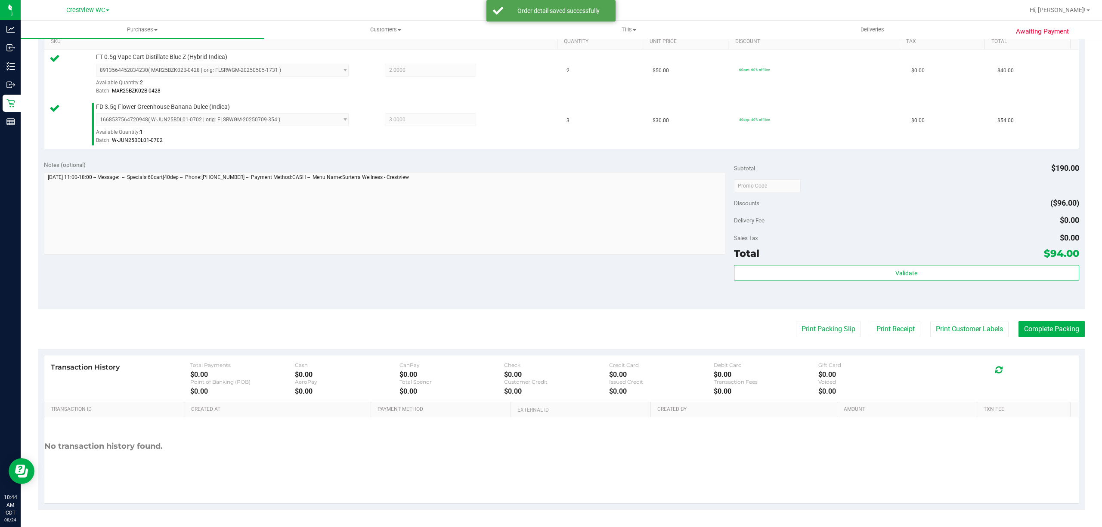
click at [810, 319] on purchase-details "Back Edit Purchase Cancel Purchase View Profile # 11837850 BioTrack ID: - Submi…" at bounding box center [561, 165] width 1047 height 690
click at [809, 330] on button "Print Packing Slip" at bounding box center [828, 329] width 65 height 16
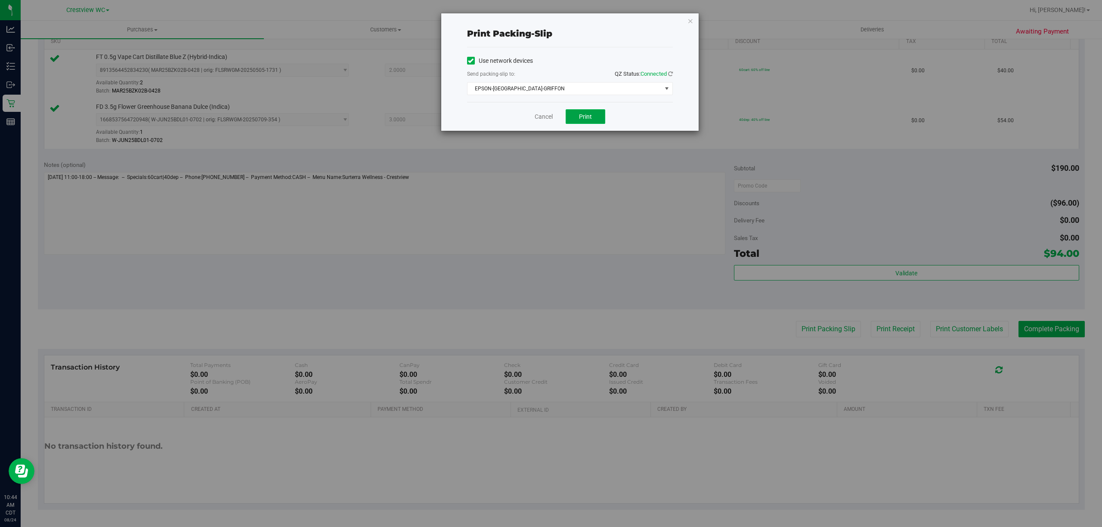
click at [592, 114] on button "Print" at bounding box center [586, 116] width 40 height 15
click at [543, 121] on link "Cancel" at bounding box center [544, 116] width 18 height 9
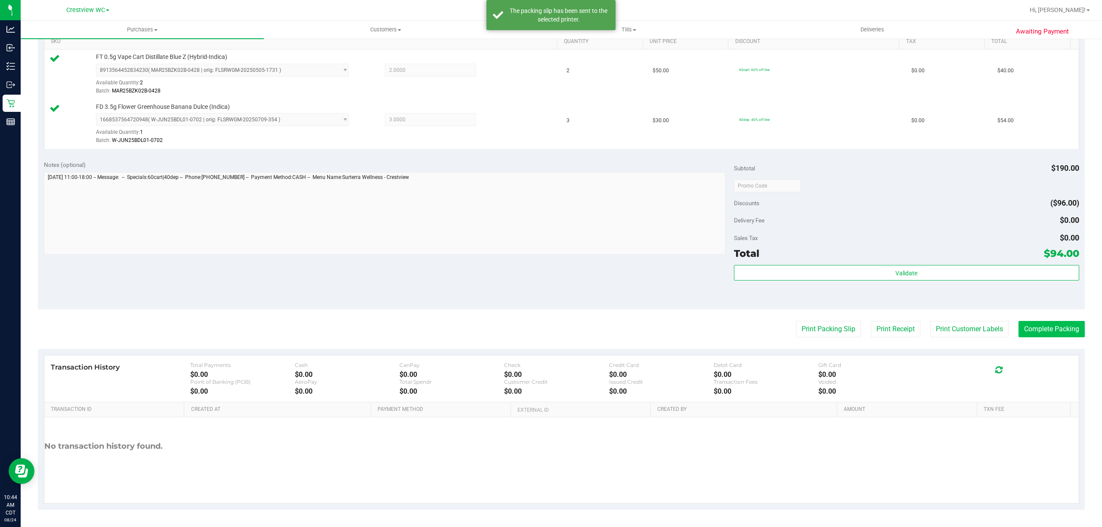
click at [1064, 335] on button "Complete Packing" at bounding box center [1051, 329] width 66 height 16
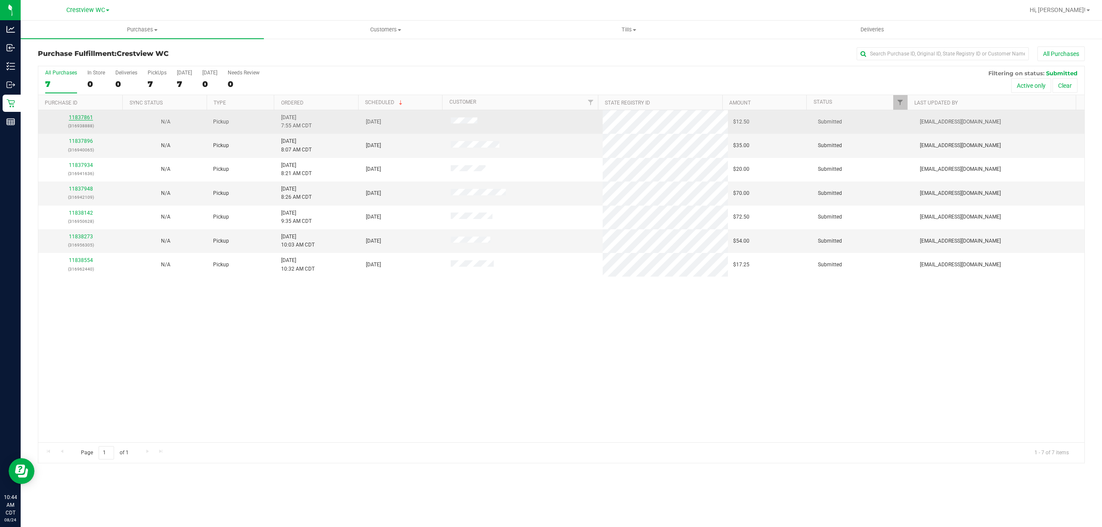
click at [88, 119] on link "11837861" at bounding box center [81, 117] width 24 height 6
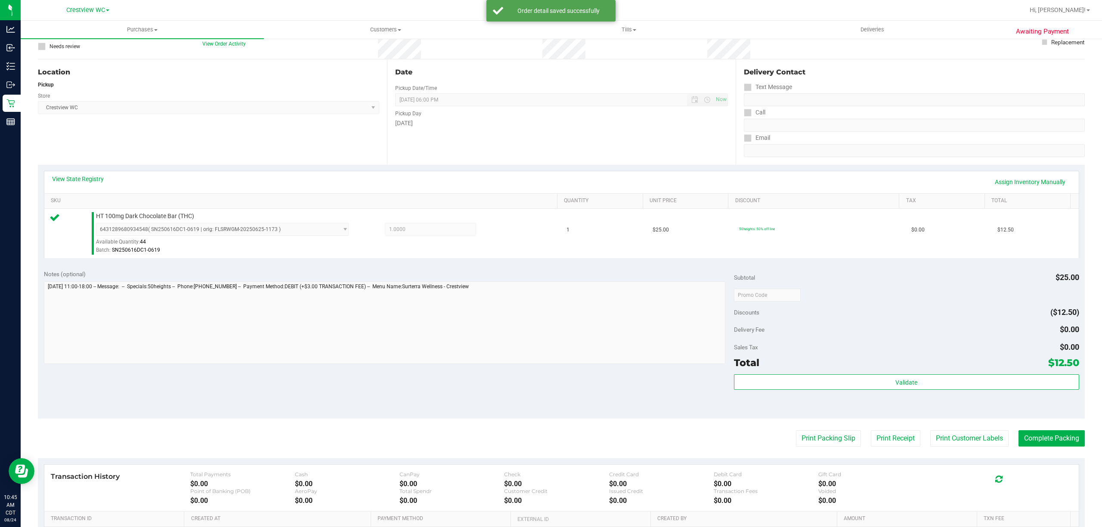
scroll to position [172, 0]
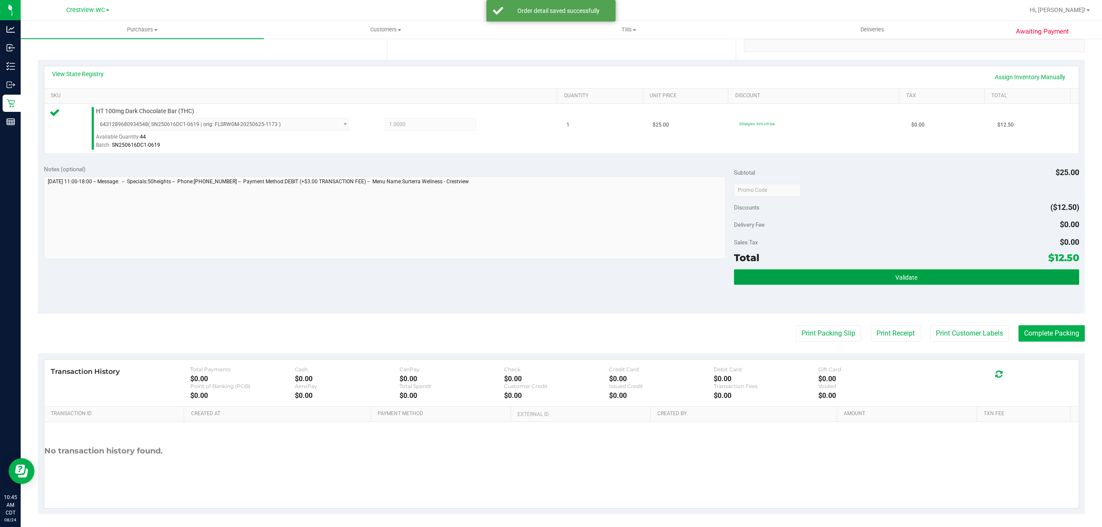
click at [775, 276] on button "Validate" at bounding box center [906, 276] width 345 height 15
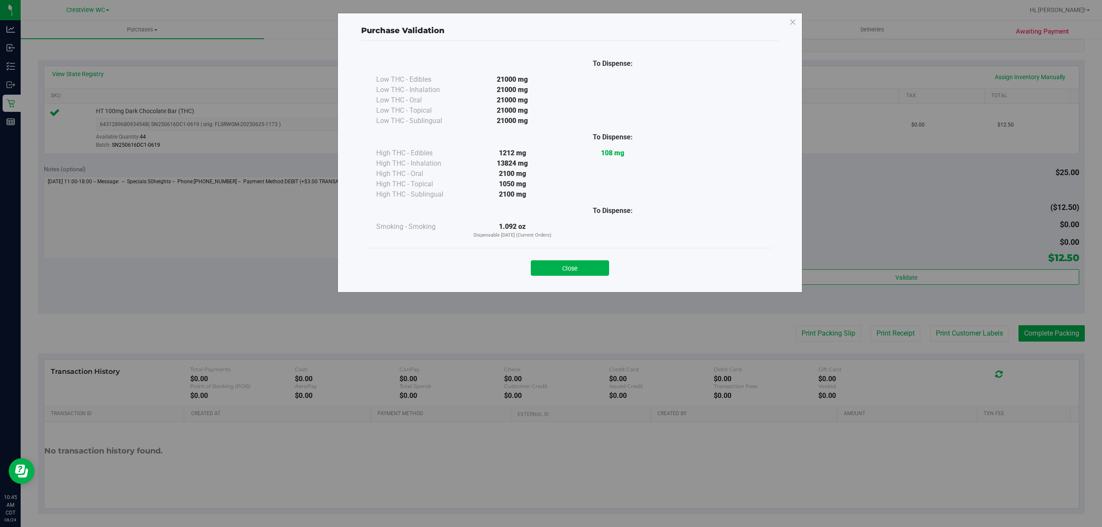
click at [612, 262] on div "Close" at bounding box center [570, 266] width 392 height 22
click at [596, 270] on button "Close" at bounding box center [570, 267] width 78 height 15
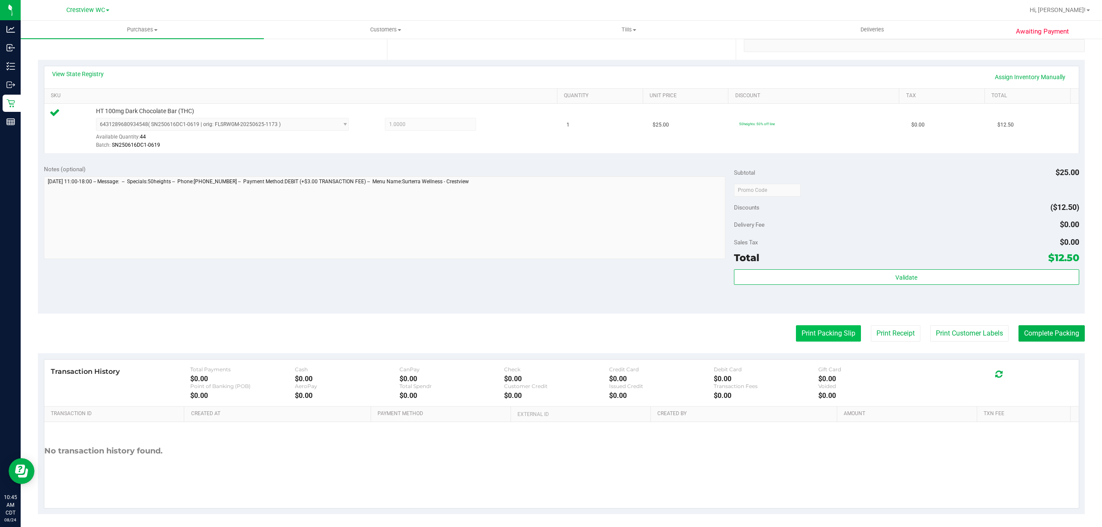
click at [822, 337] on button "Print Packing Slip" at bounding box center [828, 333] width 65 height 16
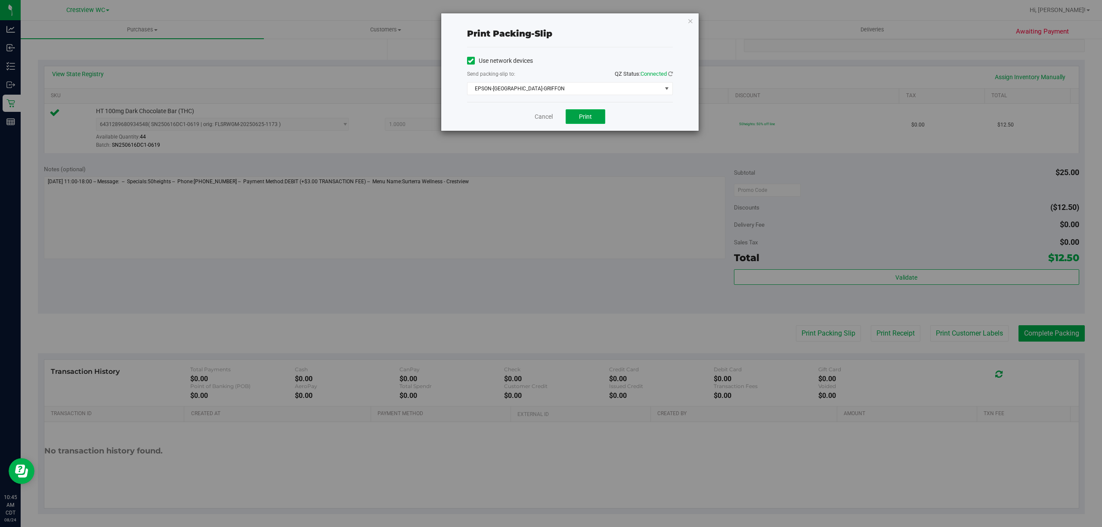
click at [592, 123] on button "Print" at bounding box center [586, 116] width 40 height 15
click at [544, 126] on div "Cancel Print" at bounding box center [570, 116] width 206 height 29
click at [545, 120] on link "Cancel" at bounding box center [544, 116] width 18 height 9
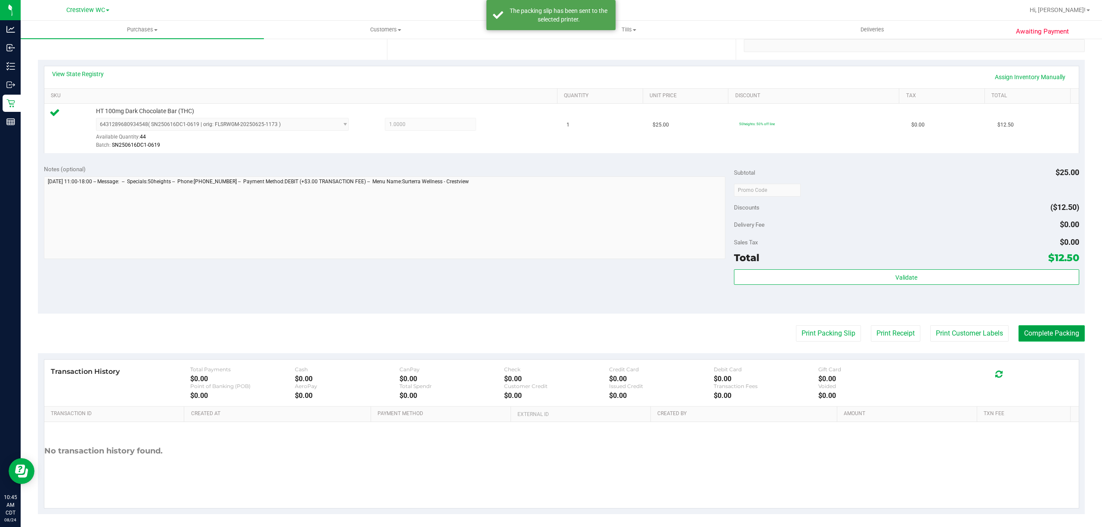
click at [1026, 341] on button "Complete Packing" at bounding box center [1051, 333] width 66 height 16
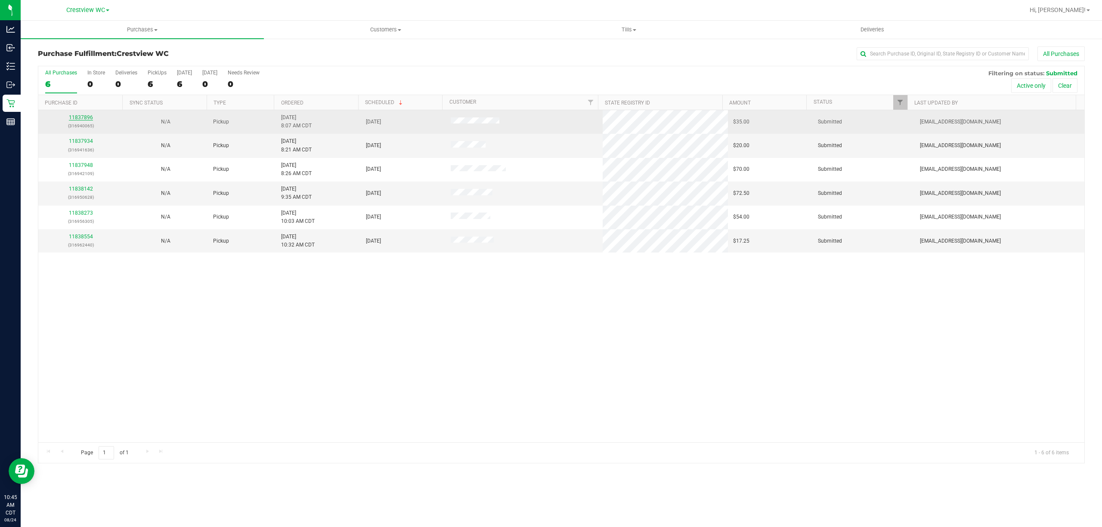
click at [76, 115] on link "11837896" at bounding box center [81, 117] width 24 height 6
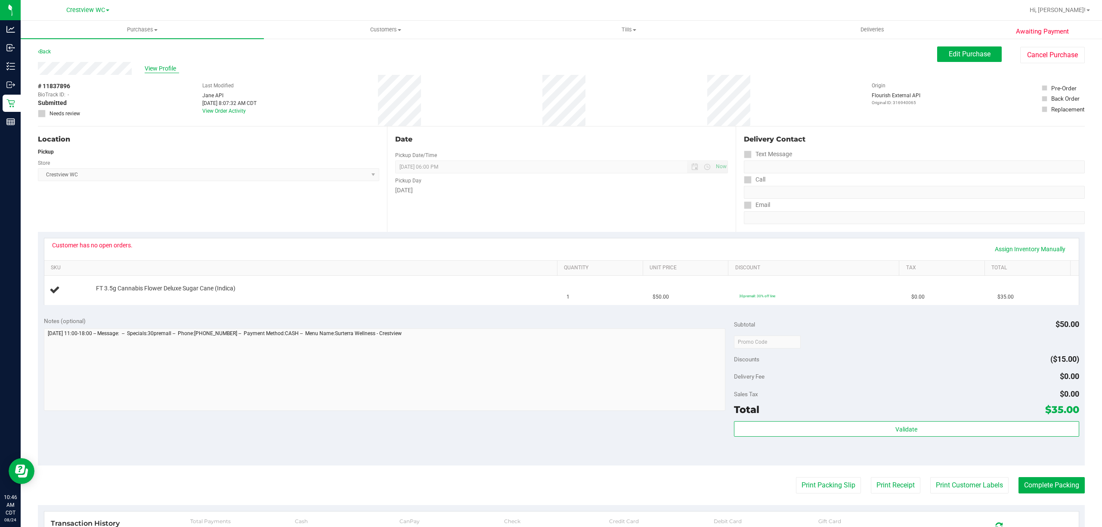
click at [164, 69] on span "View Profile" at bounding box center [162, 68] width 34 height 9
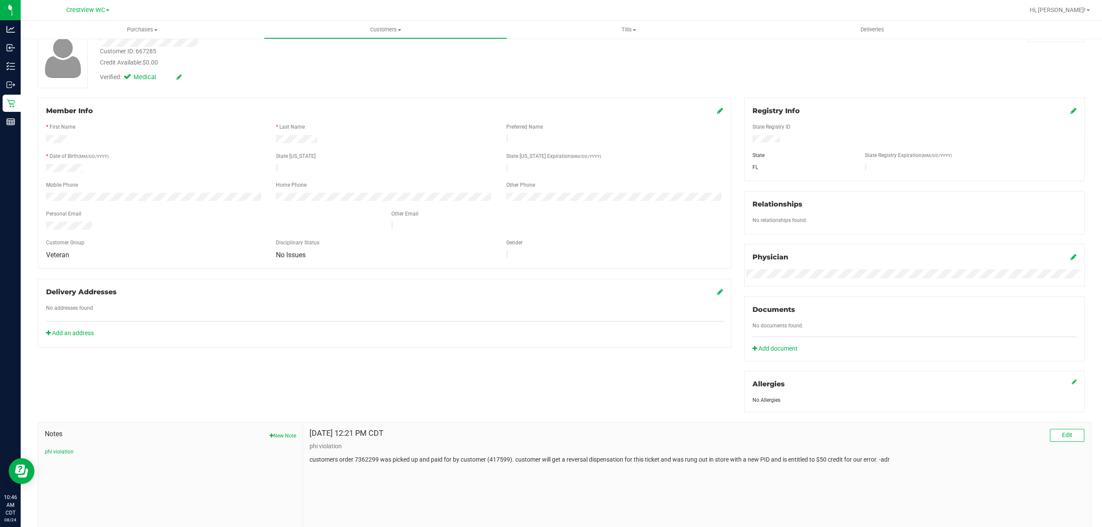
scroll to position [97, 0]
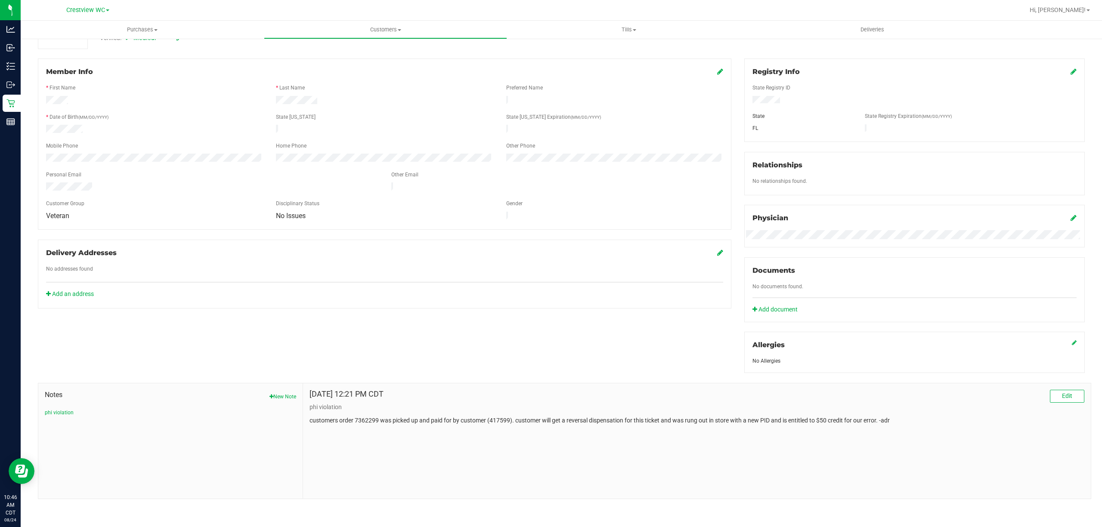
click at [425, 426] on div "[DATE] 12:21 PM CDT Edit phi violation customers order 7362299 was picked up an…" at bounding box center [697, 440] width 788 height 115
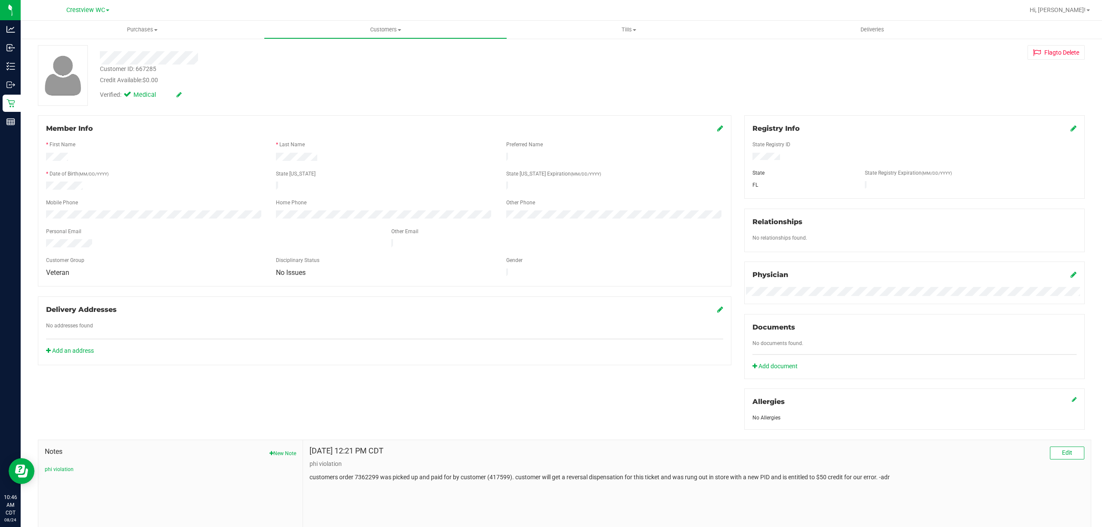
scroll to position [0, 0]
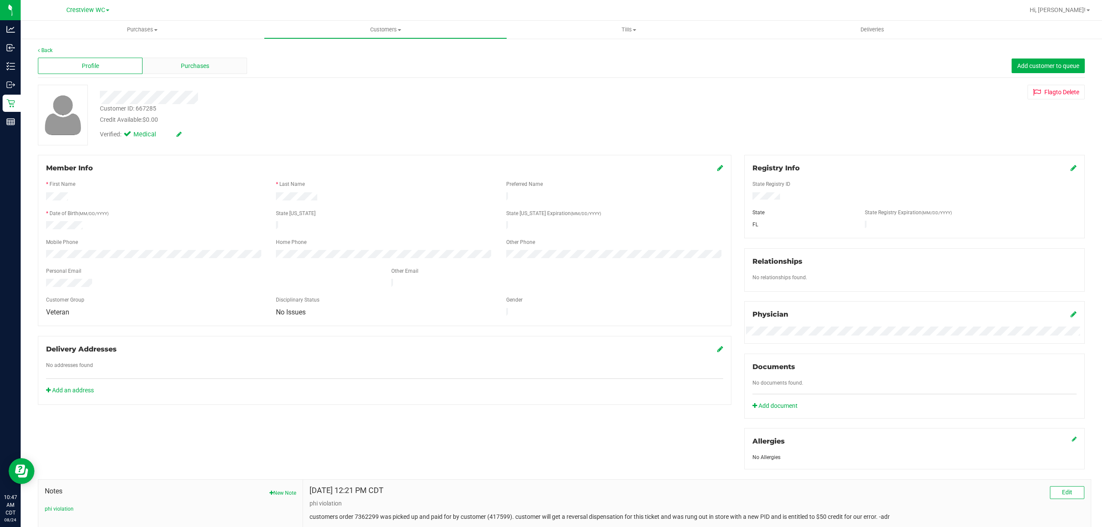
click at [228, 68] on div "Purchases" at bounding box center [194, 66] width 105 height 16
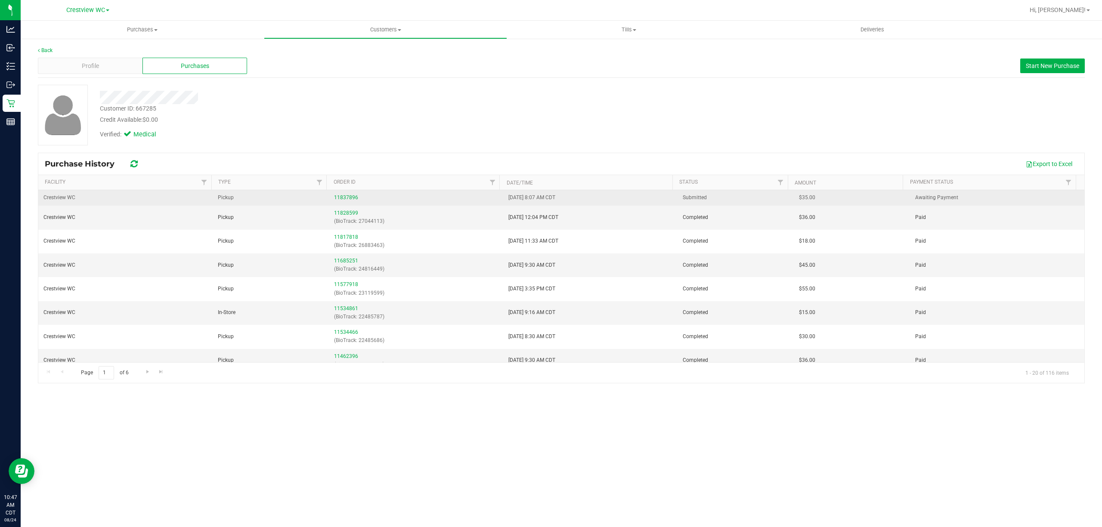
click at [324, 200] on td "Pickup" at bounding box center [271, 197] width 116 height 15
click at [340, 200] on link "11837896" at bounding box center [346, 198] width 24 height 6
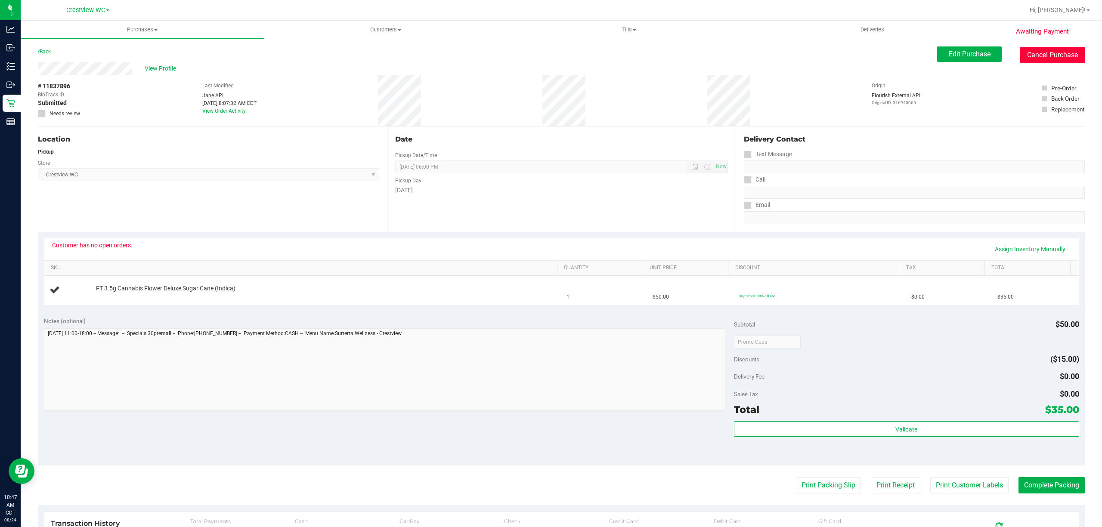
click at [1061, 59] on button "Cancel Purchase" at bounding box center [1052, 55] width 65 height 16
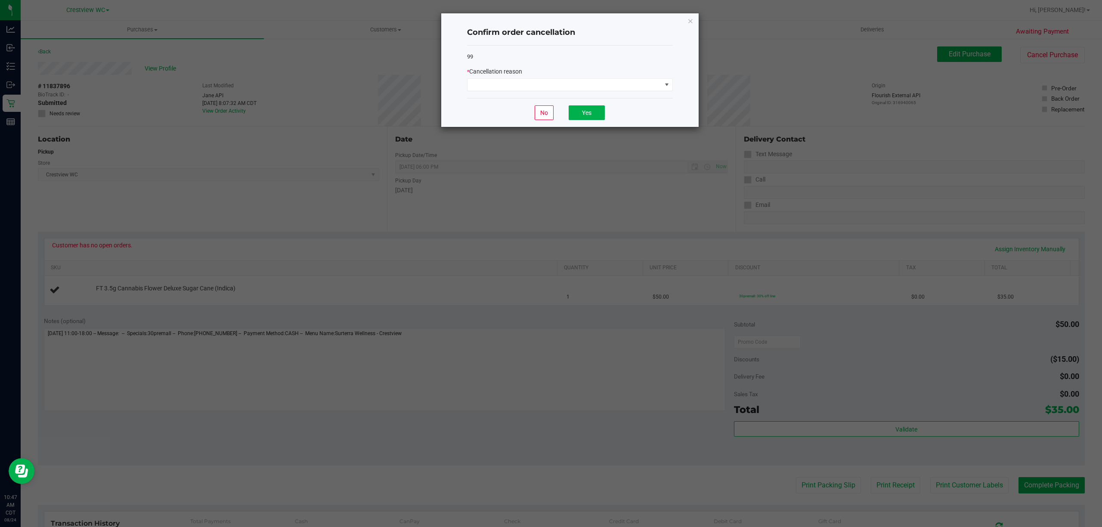
click at [606, 99] on div "No Yes" at bounding box center [570, 112] width 206 height 29
click at [614, 92] on div "99 * Cancellation reason" at bounding box center [570, 72] width 206 height 53
click at [616, 90] on span at bounding box center [564, 85] width 194 height 12
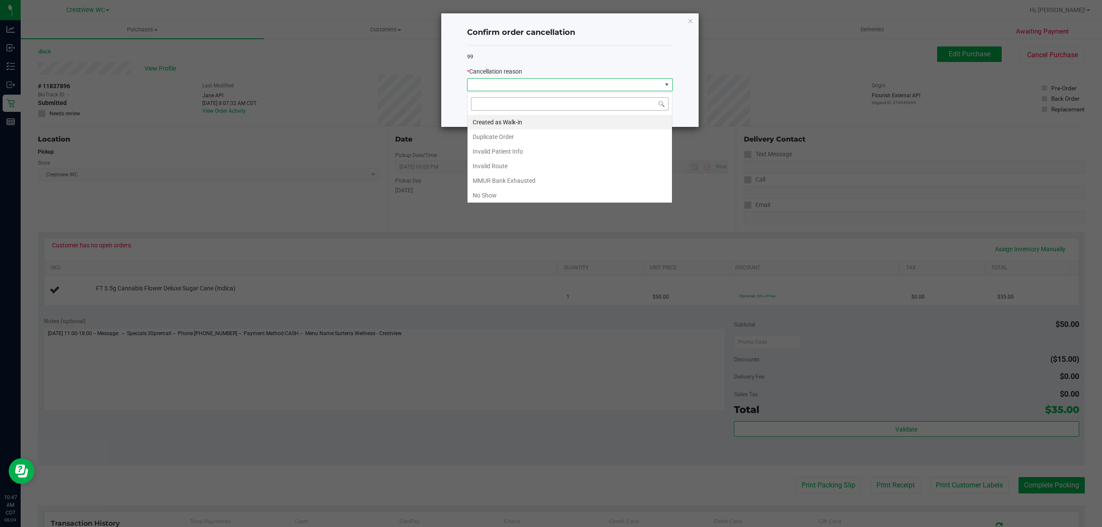
scroll to position [13, 205]
click at [529, 188] on li "MMUR Bank Exhausted" at bounding box center [569, 180] width 204 height 15
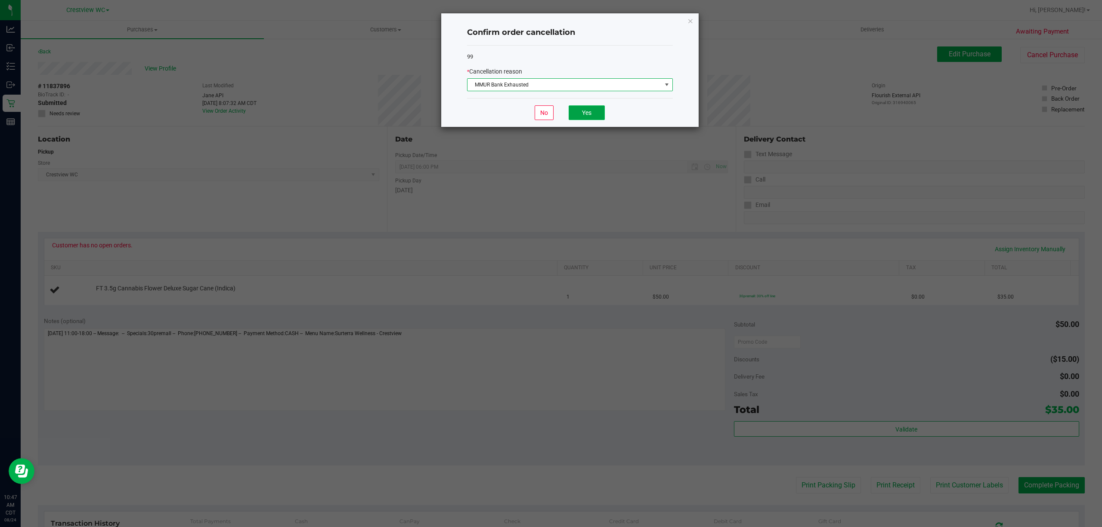
click at [584, 118] on button "Yes" at bounding box center [587, 112] width 36 height 15
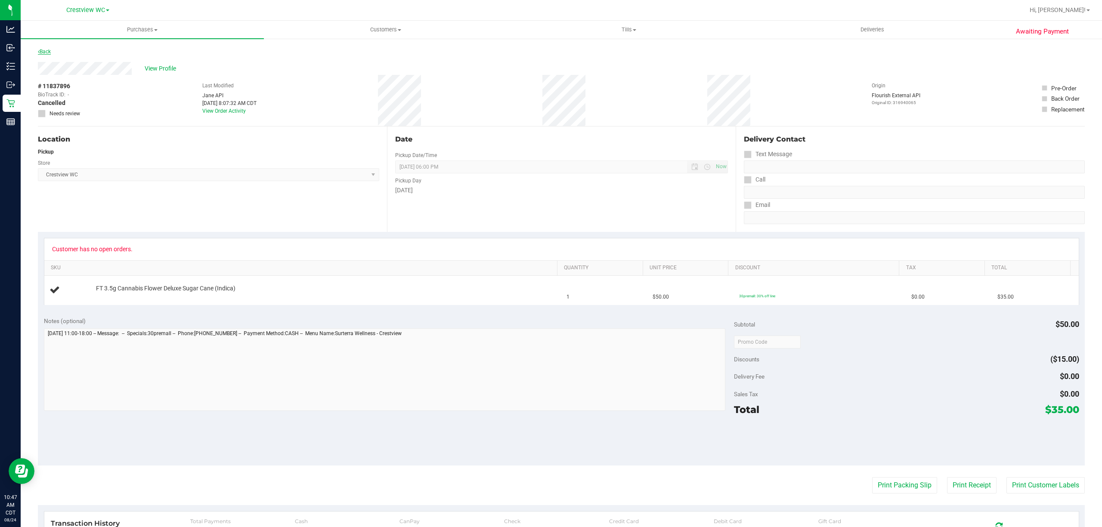
click at [47, 53] on link "Back" at bounding box center [44, 52] width 13 height 6
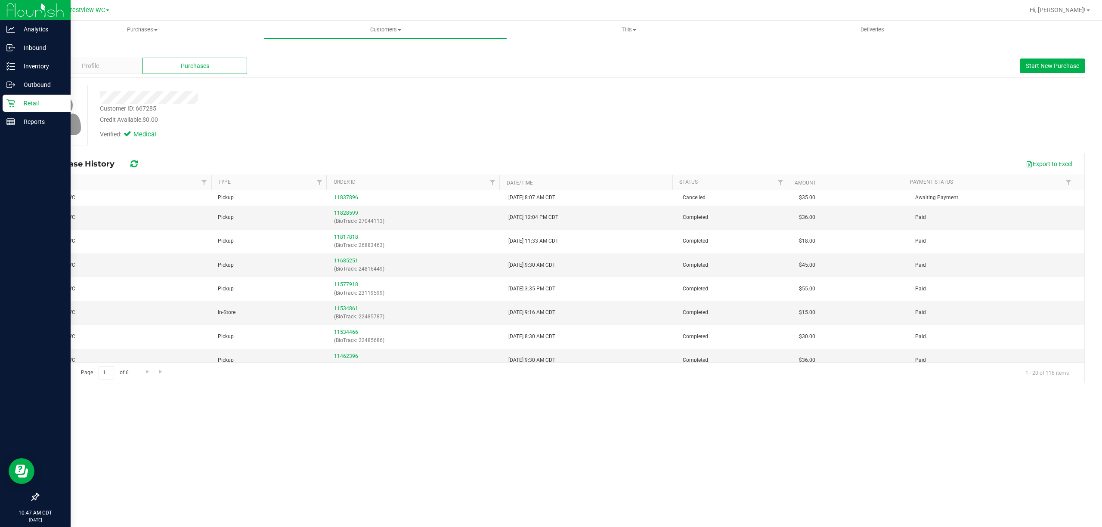
click at [14, 96] on div "Retail" at bounding box center [37, 103] width 68 height 17
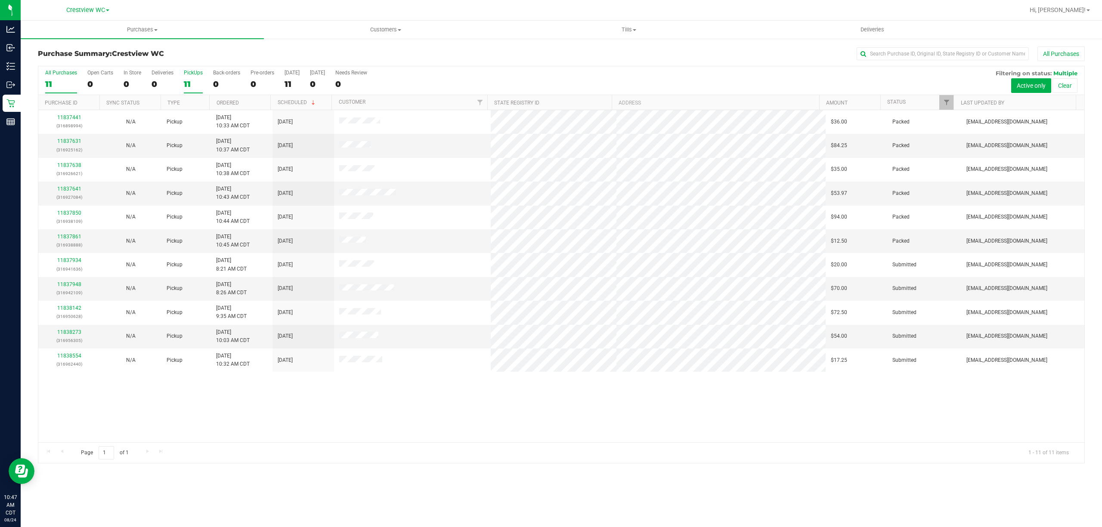
click at [188, 85] on div "11" at bounding box center [193, 84] width 19 height 10
click at [0, 0] on input "PickUps 11" at bounding box center [0, 0] width 0 height 0
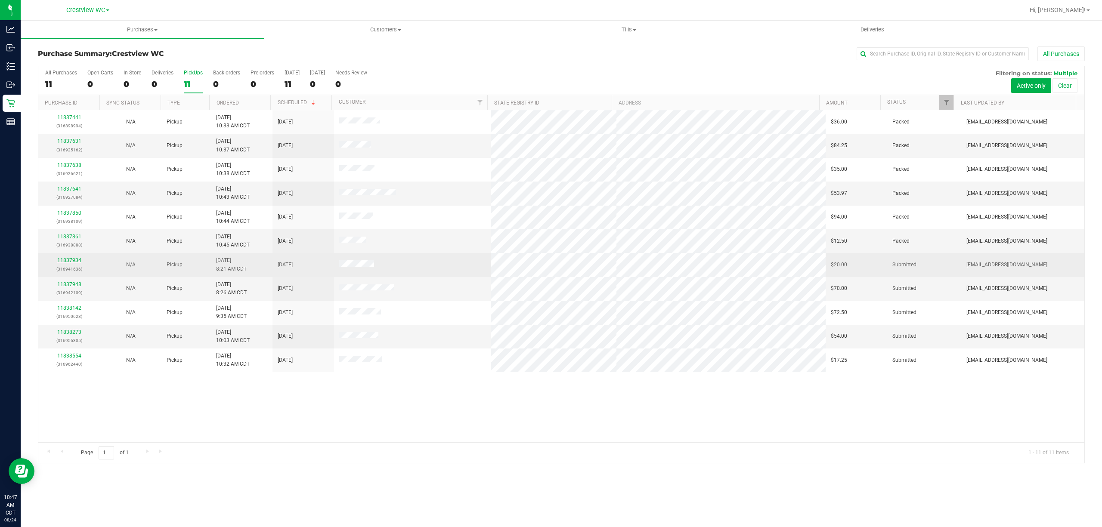
click at [71, 263] on link "11837934" at bounding box center [69, 260] width 24 height 6
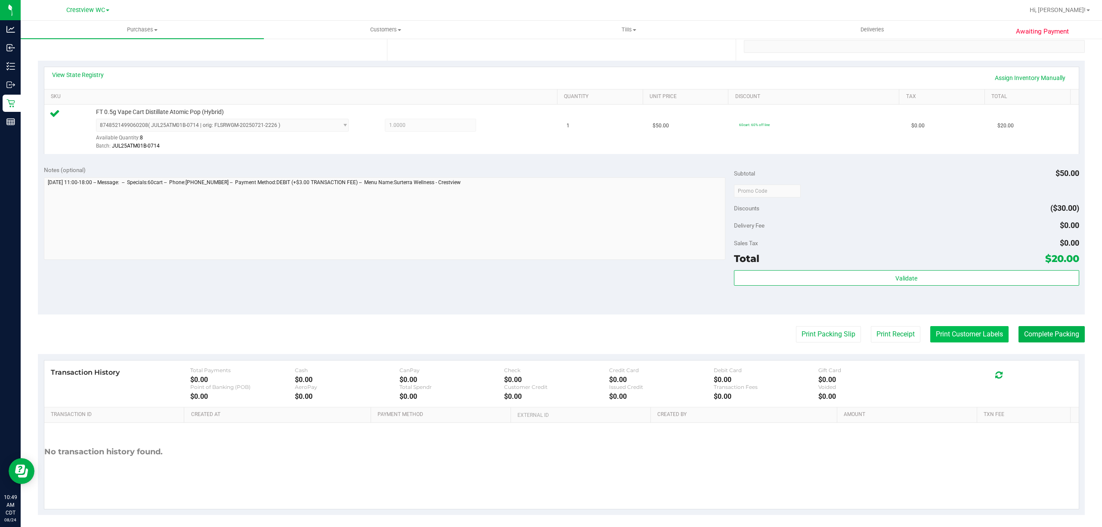
scroll to position [172, 0]
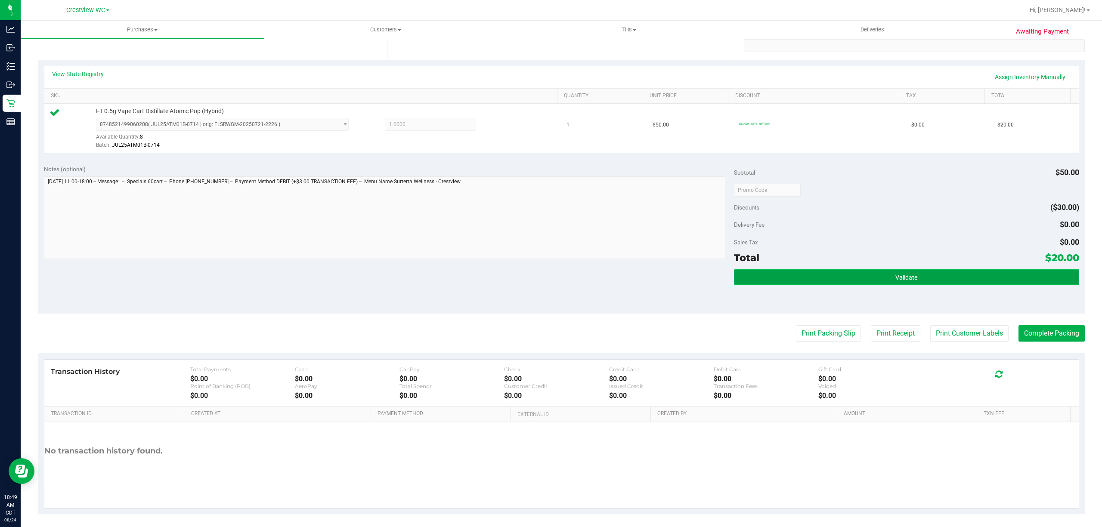
click at [944, 282] on button "Validate" at bounding box center [906, 276] width 345 height 15
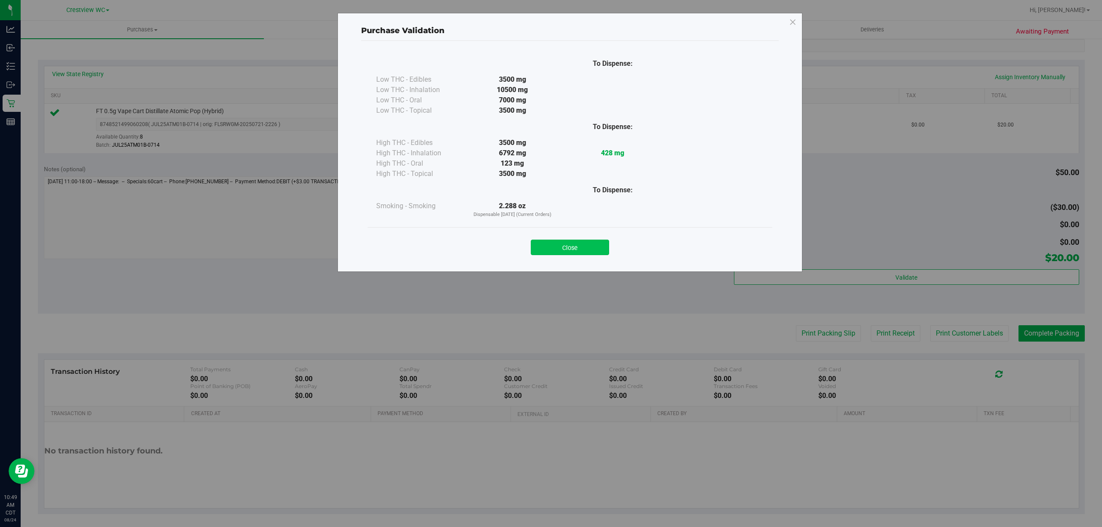
click at [601, 243] on button "Close" at bounding box center [570, 247] width 78 height 15
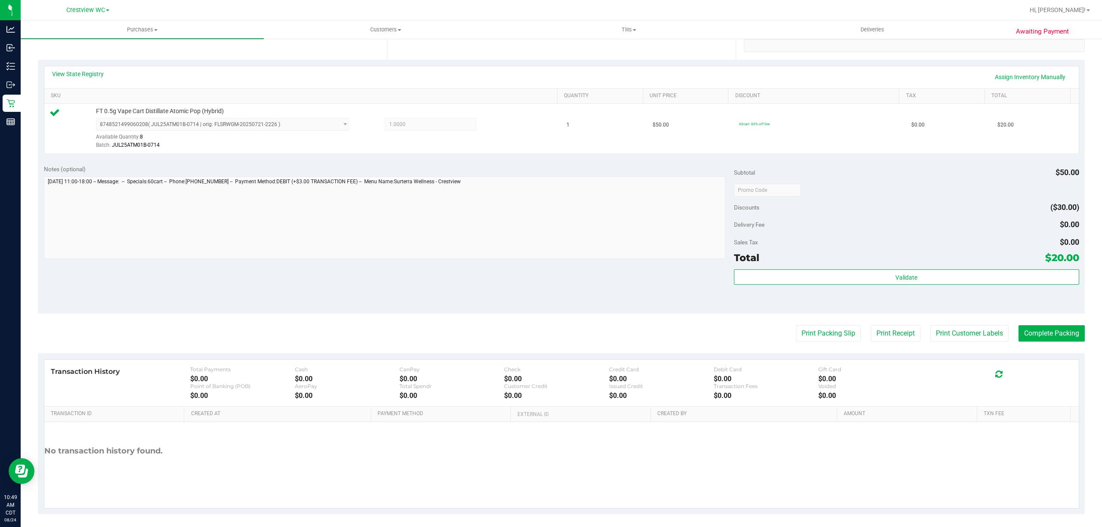
click at [796, 321] on purchase-details "Back Edit Purchase Cancel Purchase View Profile # 11837934 BioTrack ID: - Submi…" at bounding box center [561, 194] width 1047 height 640
drag, startPoint x: 801, startPoint y: 324, endPoint x: 803, endPoint y: 328, distance: 4.6
click at [803, 327] on purchase-details "Back Edit Purchase Cancel Purchase View Profile # 11837934 BioTrack ID: - Submi…" at bounding box center [561, 194] width 1047 height 640
click at [804, 330] on button "Print Packing Slip" at bounding box center [828, 333] width 65 height 16
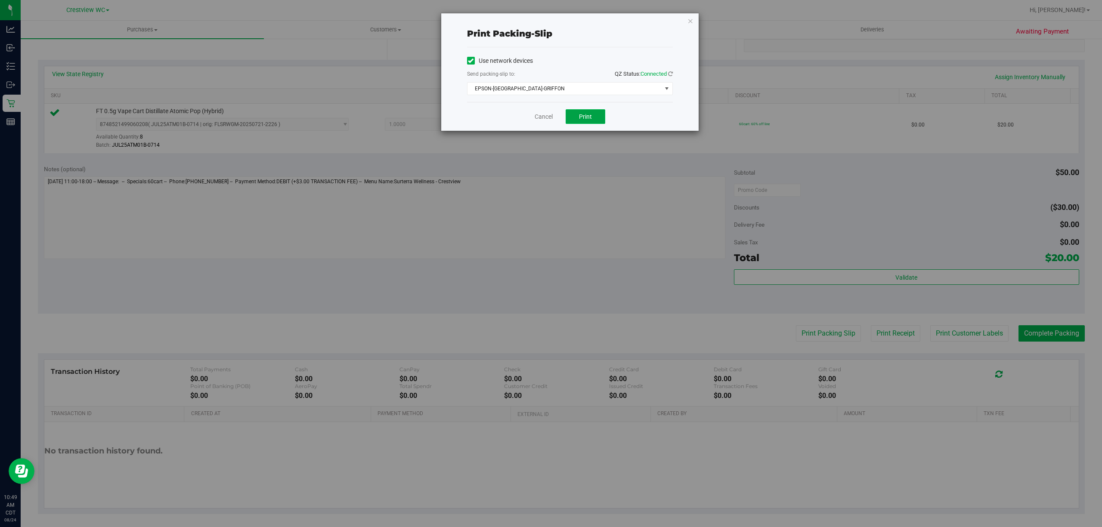
click at [574, 118] on button "Print" at bounding box center [586, 116] width 40 height 15
click at [542, 119] on link "Cancel" at bounding box center [544, 116] width 18 height 9
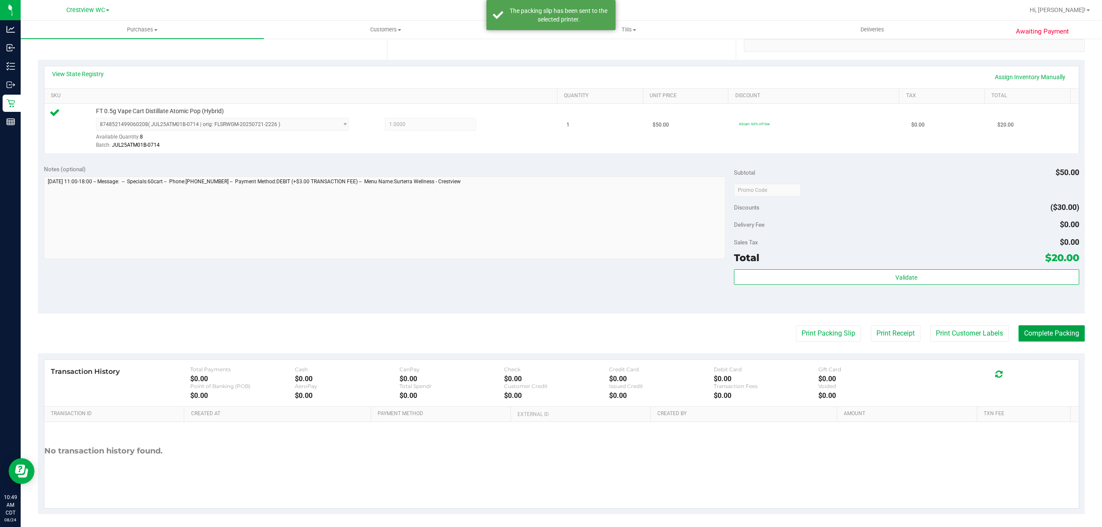
click at [1072, 334] on button "Complete Packing" at bounding box center [1051, 333] width 66 height 16
